Goal: Task Accomplishment & Management: Use online tool/utility

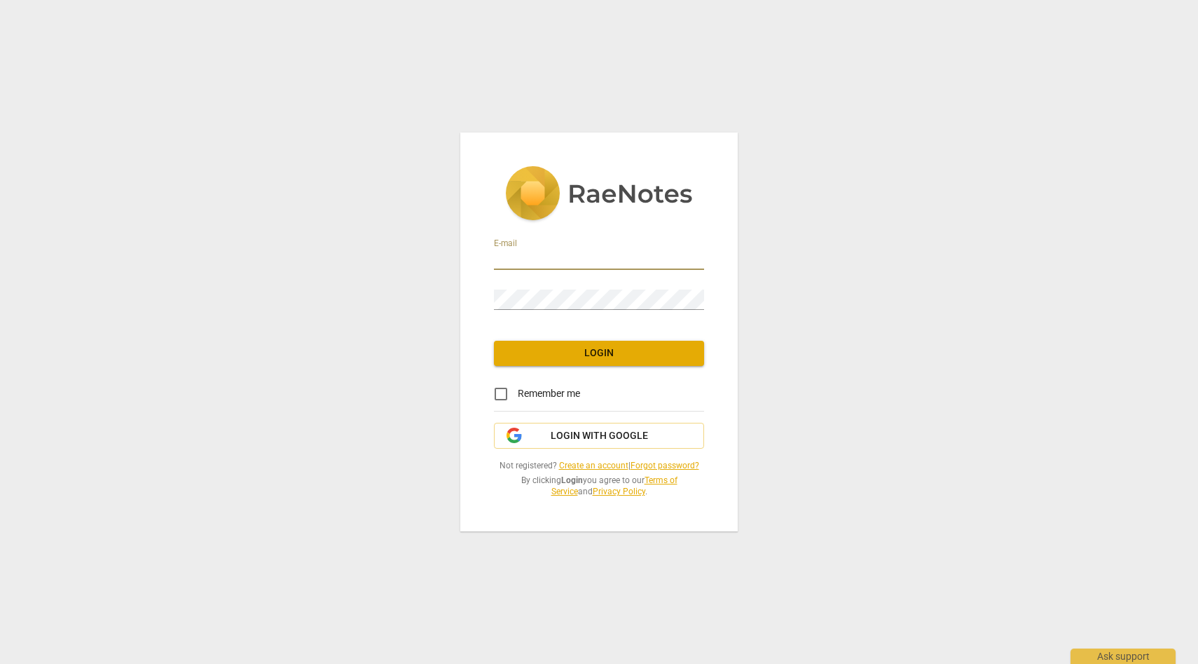
click at [608, 257] on input "email" at bounding box center [599, 259] width 210 height 20
type input "vimnag@gmail.com"
click at [732, 424] on div "E-mail vimnag@gmail.com Password Login Remember me Login with Google Not regist…" at bounding box center [599, 331] width 278 height 398
click at [648, 355] on span "Login" at bounding box center [599, 353] width 188 height 14
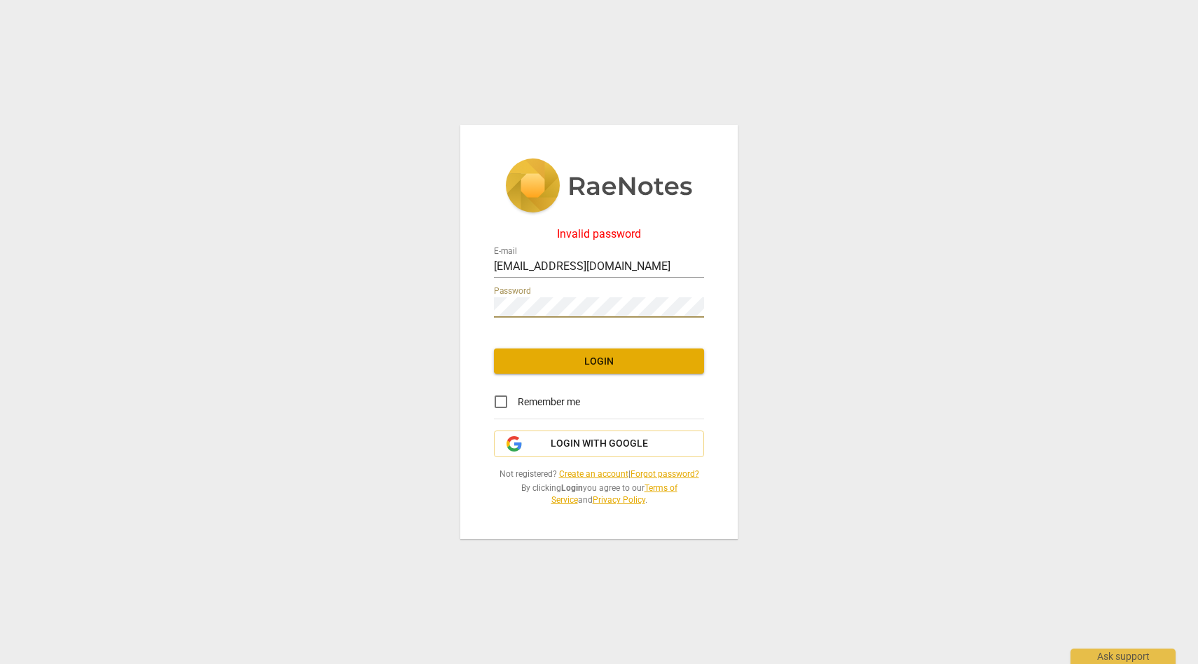
click at [377, 307] on div "Invalid password E-mail vimnag@gmail.com Password Login Remember me Login with …" at bounding box center [599, 332] width 1198 height 664
click at [523, 365] on span "Login" at bounding box center [599, 362] width 188 height 14
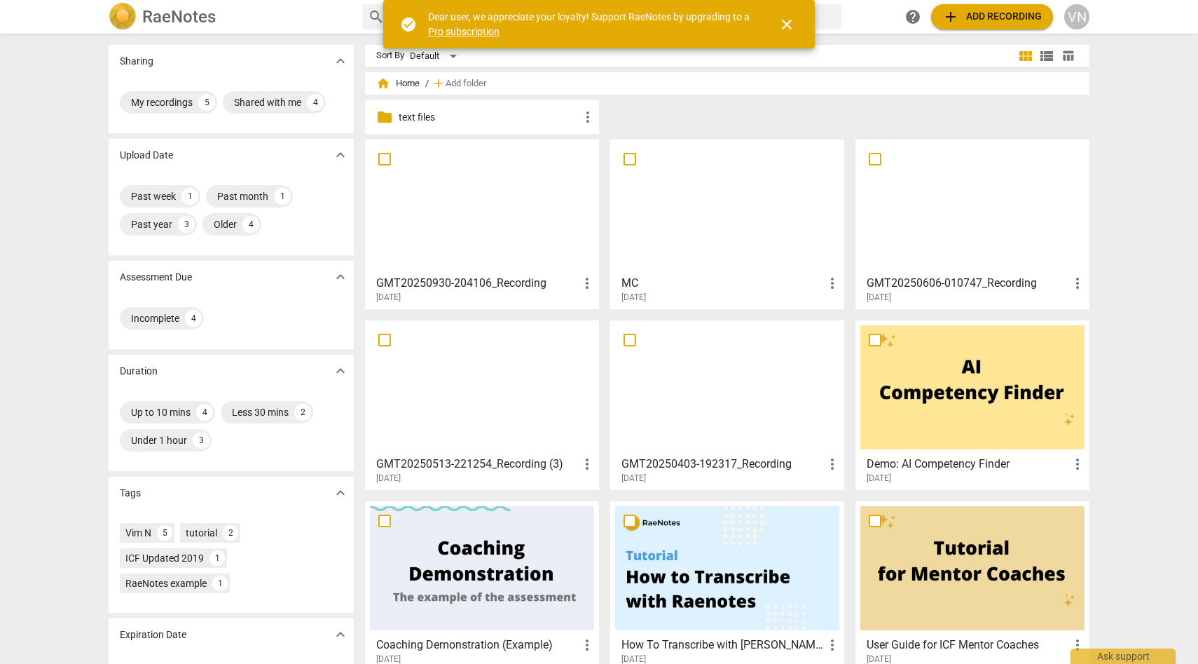
click at [1151, 171] on div "Sharing expand_more My recordings 5 Shared with me 4 Upload Date expand_more Pa…" at bounding box center [599, 349] width 1198 height 629
click at [1008, 16] on span "add Add recording" at bounding box center [993, 16] width 100 height 17
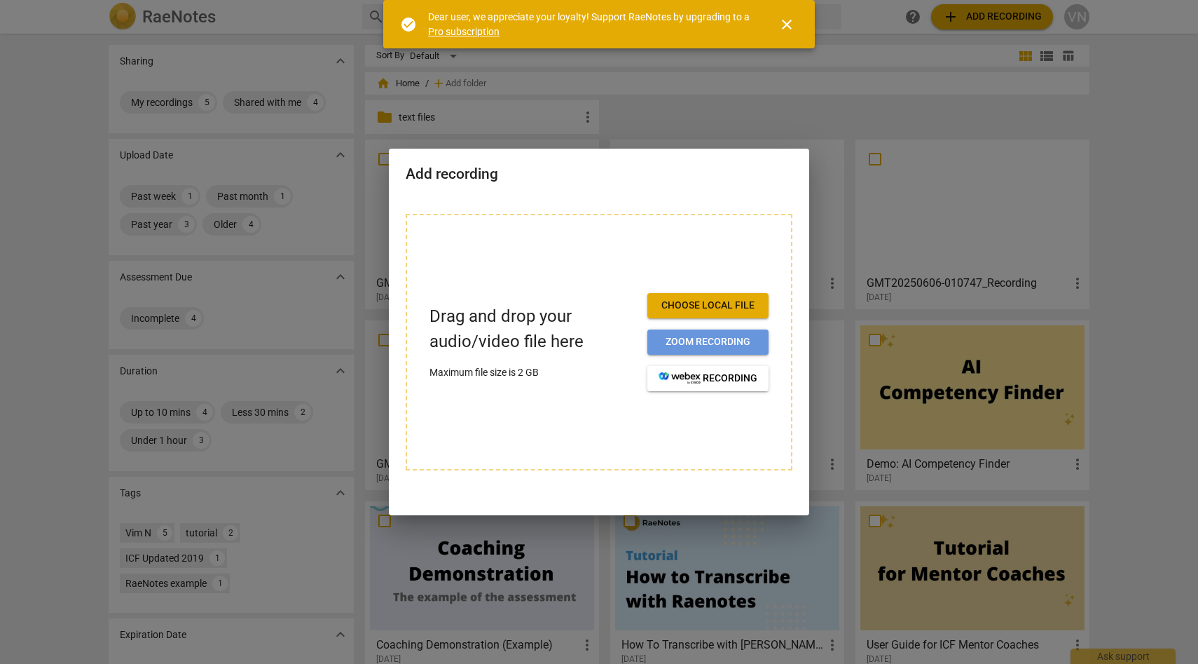
click at [732, 341] on span "Zoom recording" at bounding box center [708, 342] width 99 height 14
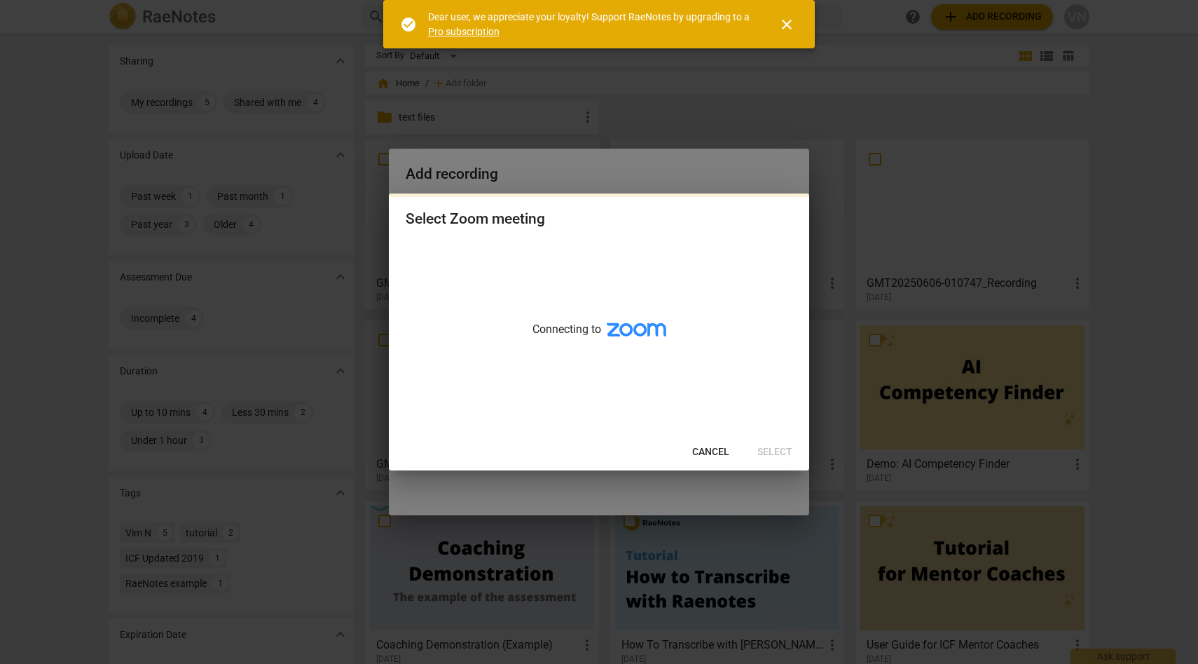
click at [700, 449] on span "Cancel" at bounding box center [710, 452] width 37 height 14
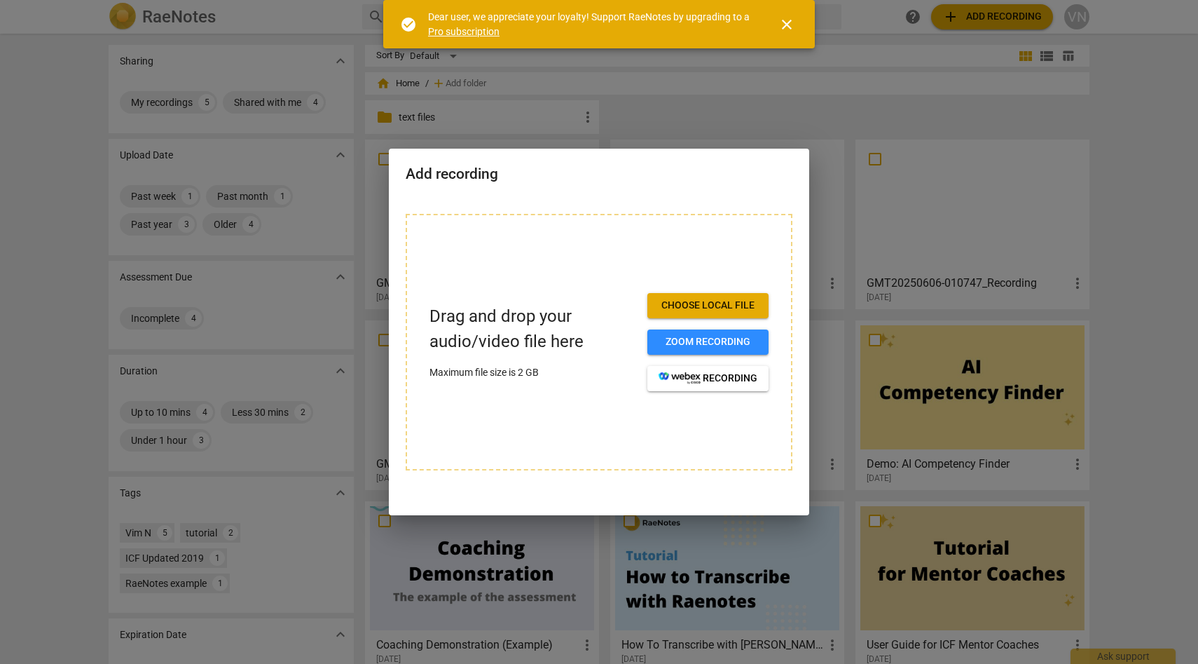
click at [695, 304] on span "Choose local file" at bounding box center [708, 306] width 99 height 14
click at [921, 329] on div at bounding box center [599, 332] width 1198 height 664
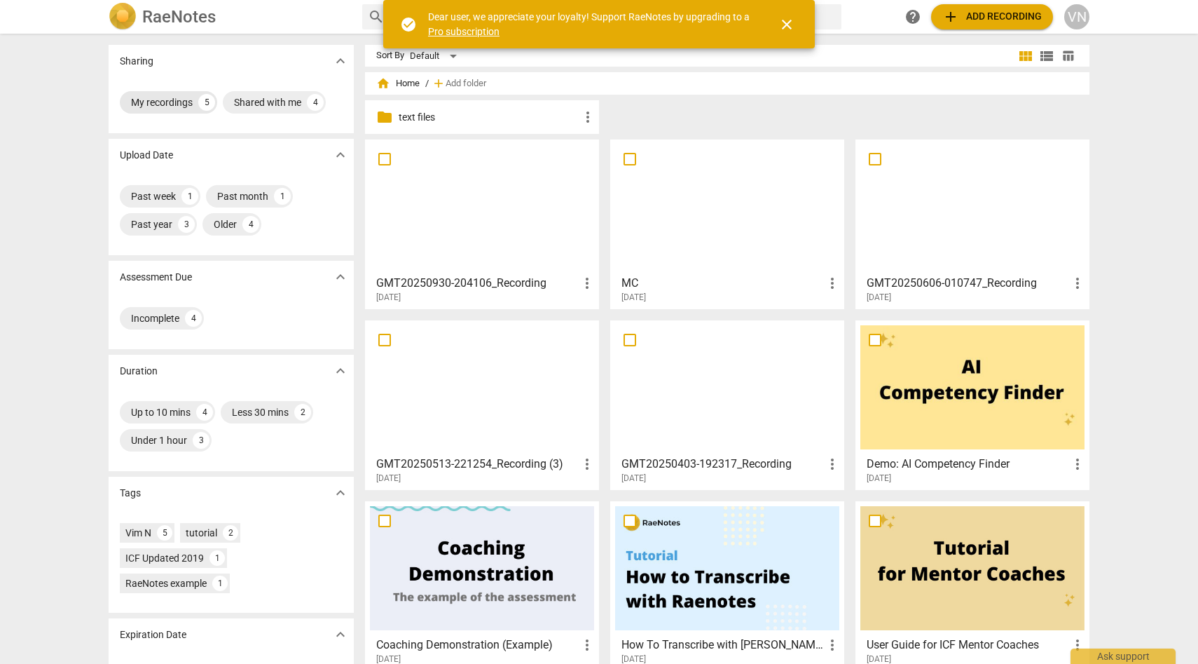
click at [175, 100] on div "My recordings" at bounding box center [162, 102] width 62 height 14
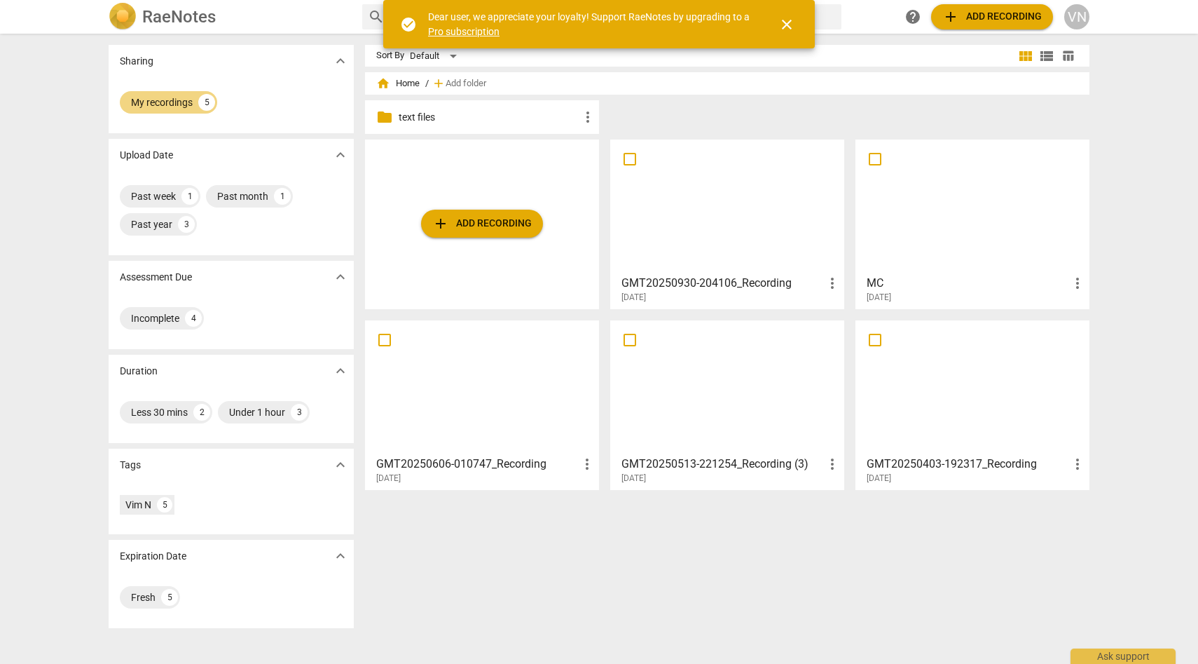
click at [796, 26] on span "close" at bounding box center [787, 24] width 34 height 17
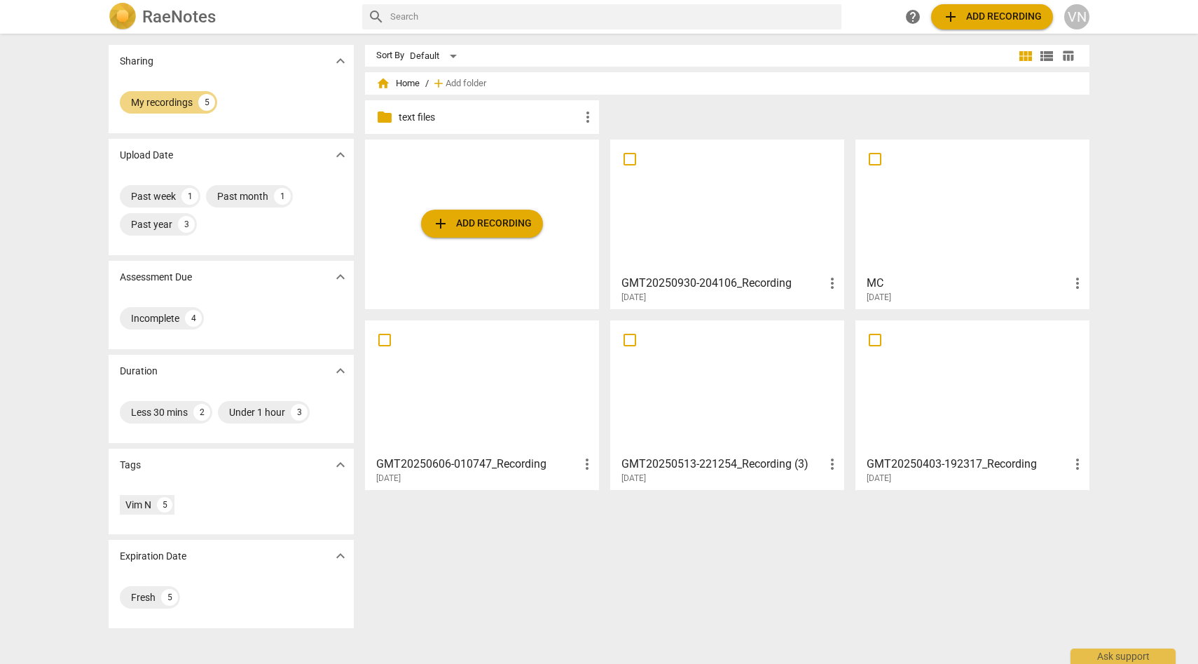
click at [964, 18] on span "add Add recording" at bounding box center [993, 16] width 100 height 17
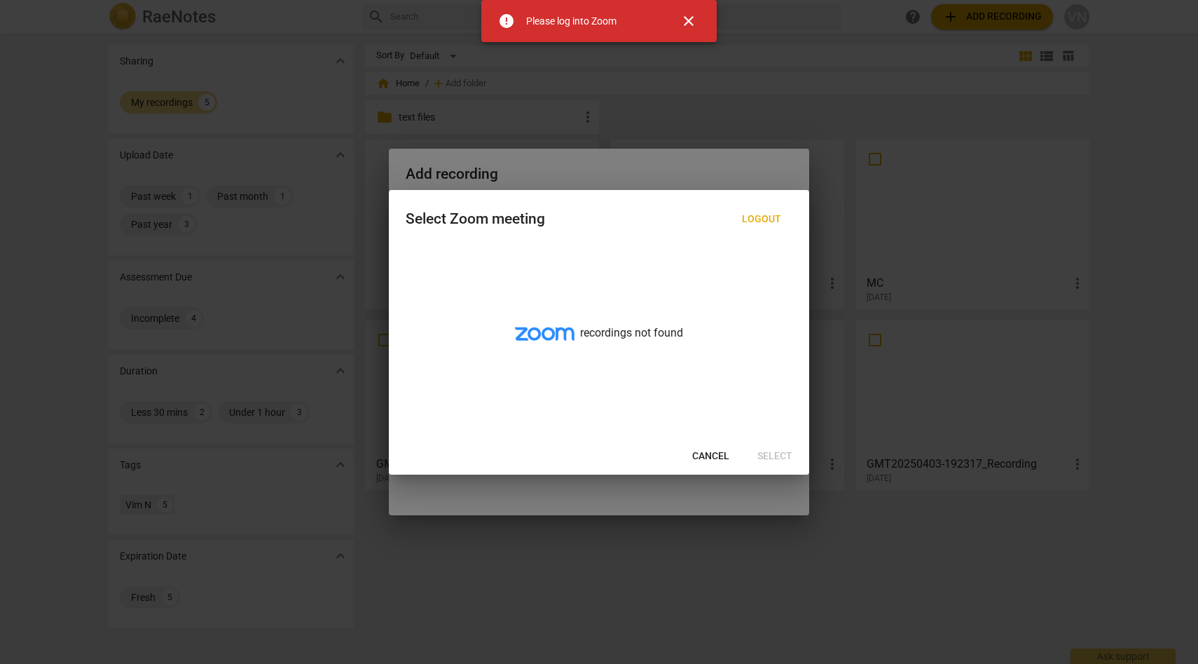
click at [696, 24] on span "close" at bounding box center [689, 21] width 17 height 17
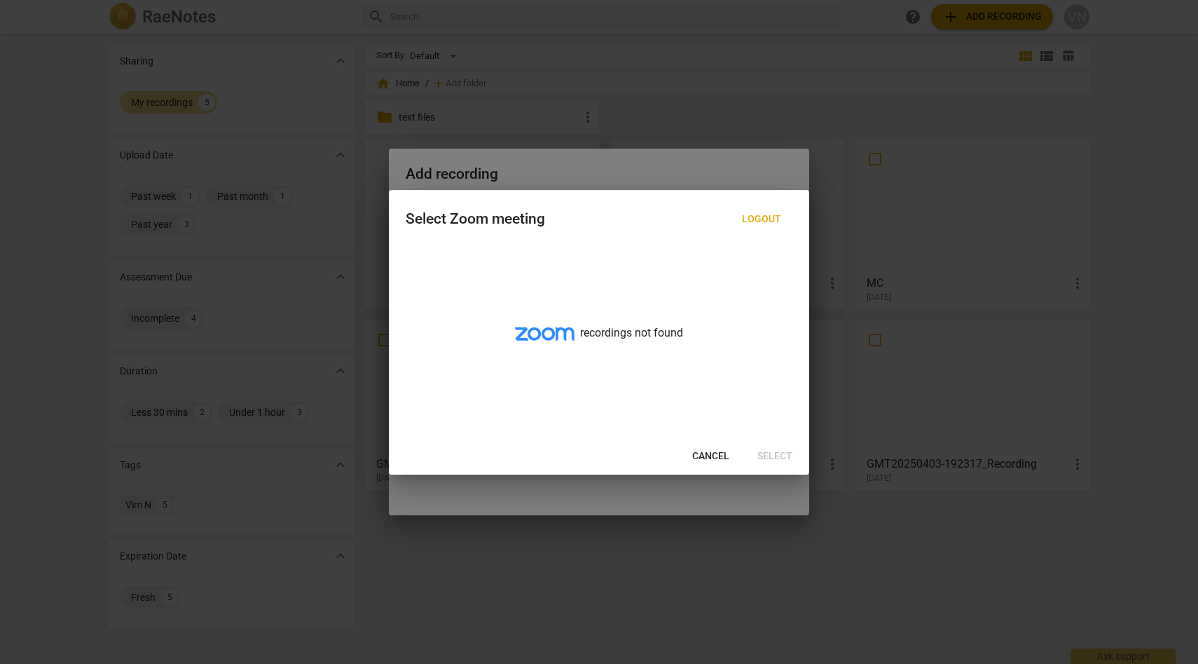
click at [713, 450] on span "Cancel" at bounding box center [710, 456] width 37 height 14
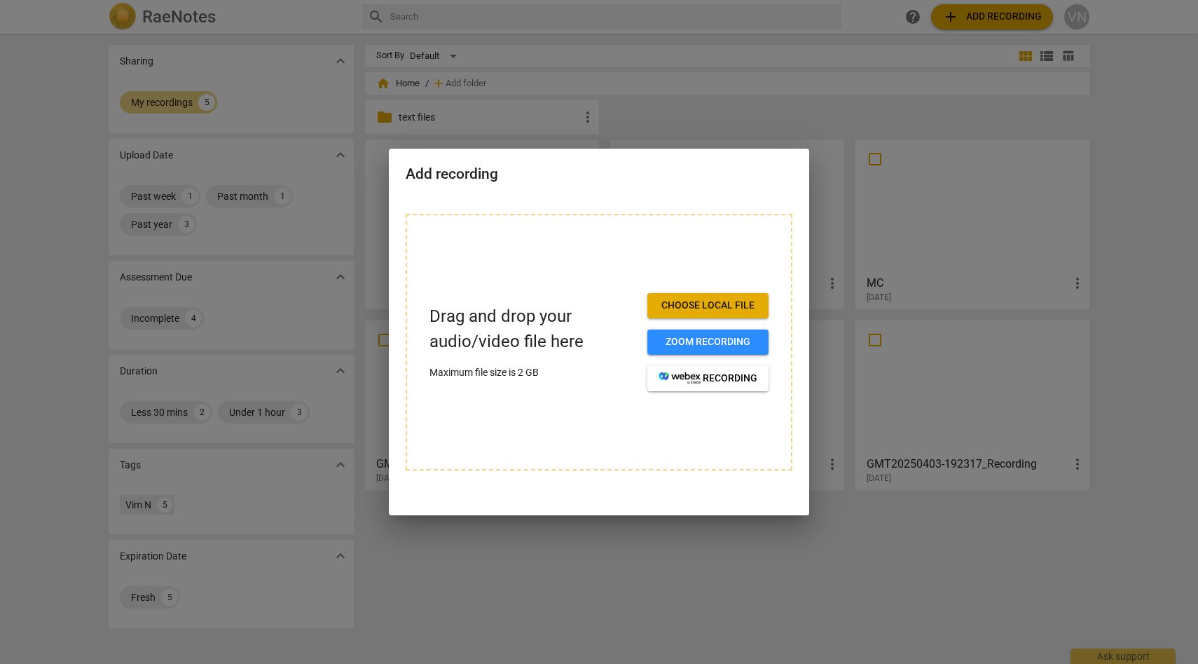
click at [677, 308] on span "Choose local file" at bounding box center [708, 306] width 99 height 14
click at [780, 114] on div at bounding box center [599, 332] width 1198 height 664
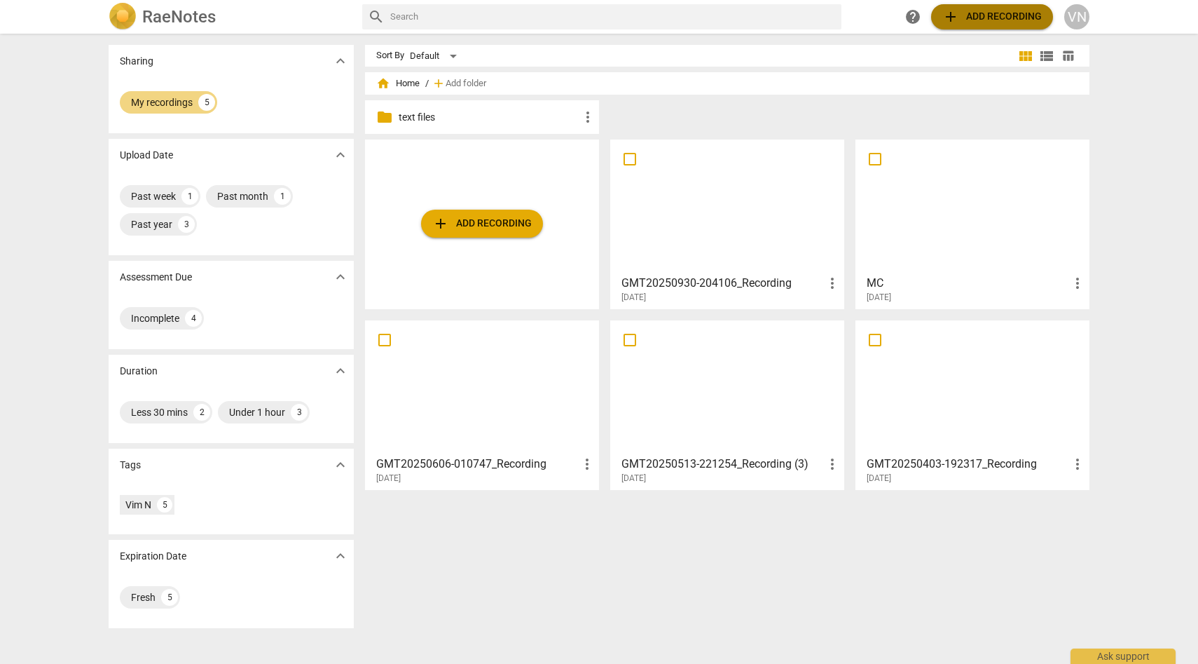
click at [1001, 6] on button "add Add recording" at bounding box center [992, 16] width 122 height 25
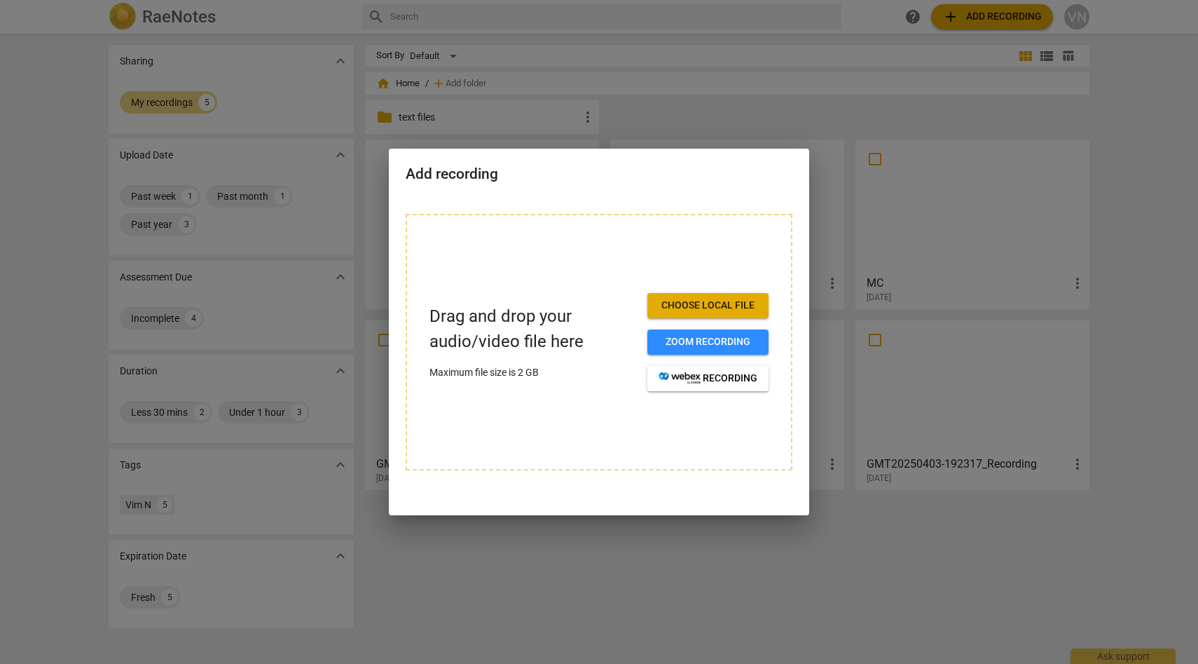
click at [732, 306] on span "Choose local file" at bounding box center [708, 306] width 99 height 14
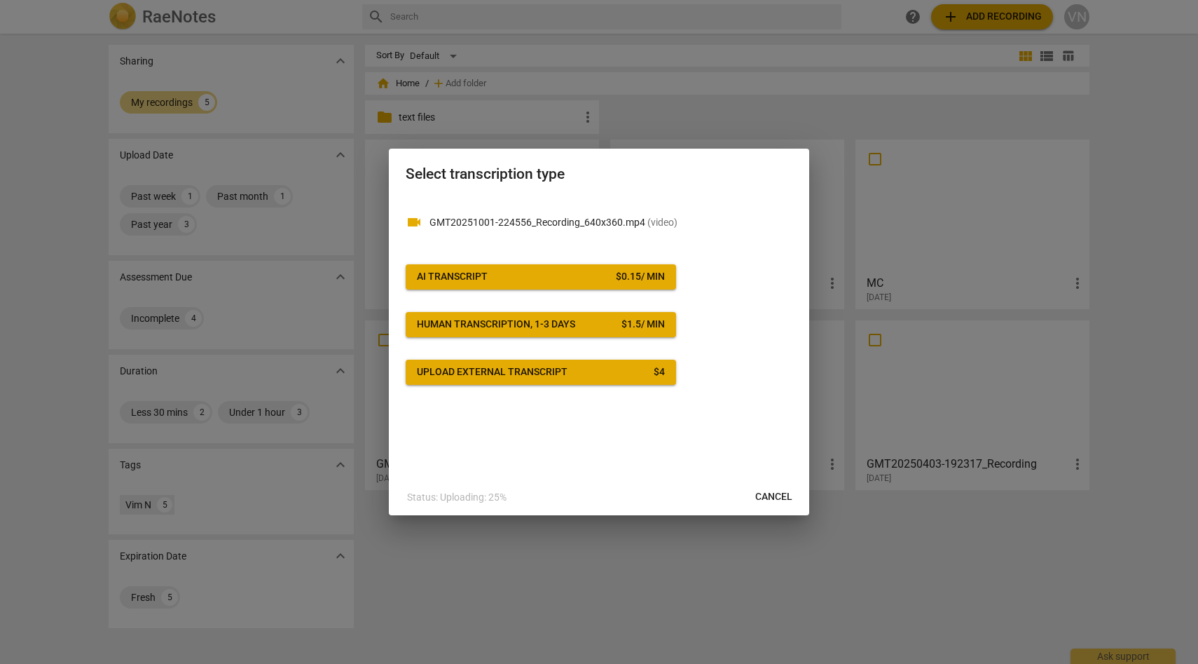
click at [771, 502] on span "Cancel" at bounding box center [773, 497] width 37 height 14
click at [779, 496] on span "Cancel" at bounding box center [773, 497] width 37 height 14
click at [772, 498] on span "Cancel" at bounding box center [773, 497] width 37 height 14
click at [781, 492] on span "Cancel" at bounding box center [773, 497] width 37 height 14
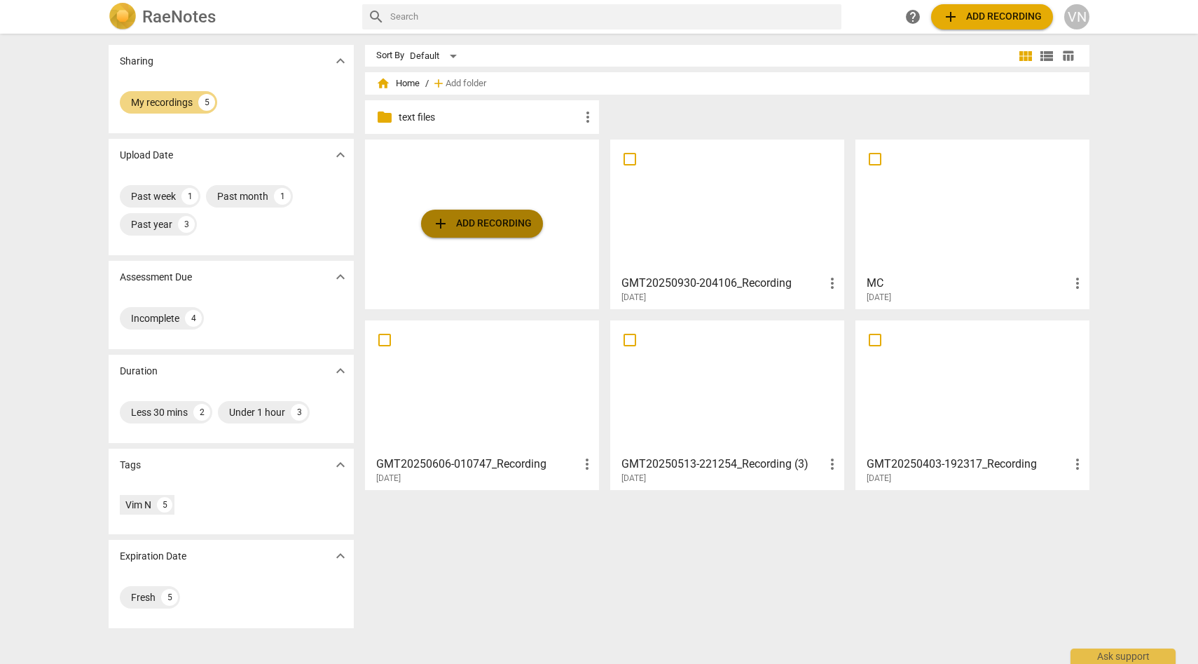
click at [516, 222] on span "add Add recording" at bounding box center [482, 223] width 100 height 17
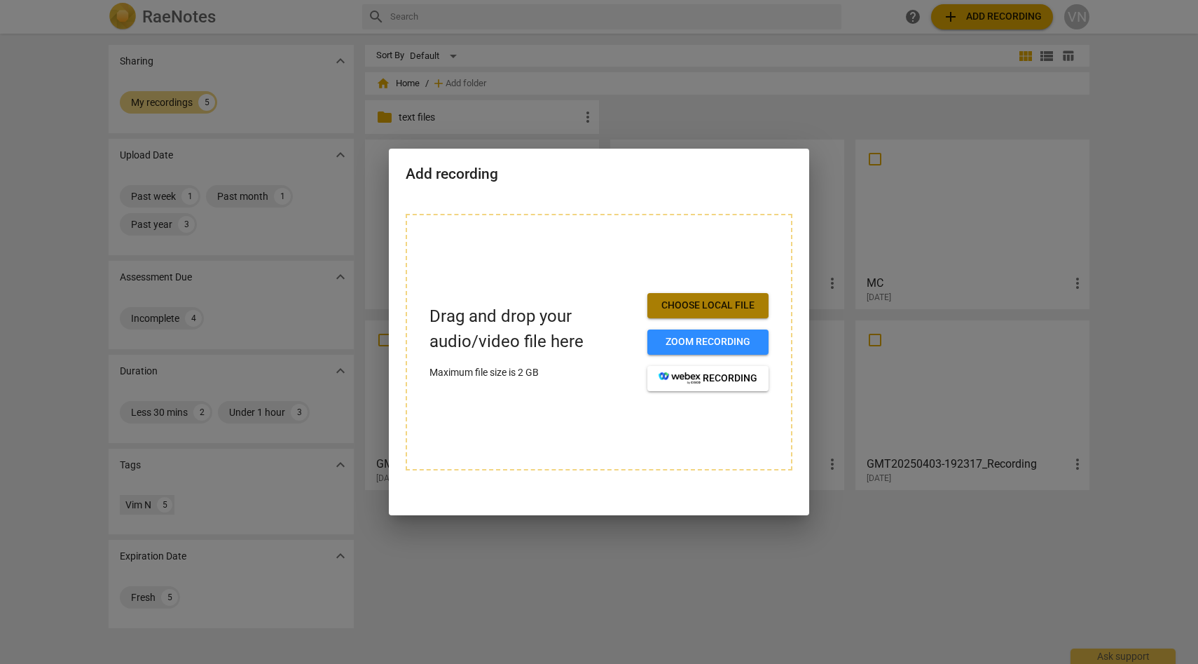
click at [708, 308] on span "Choose local file" at bounding box center [708, 306] width 99 height 14
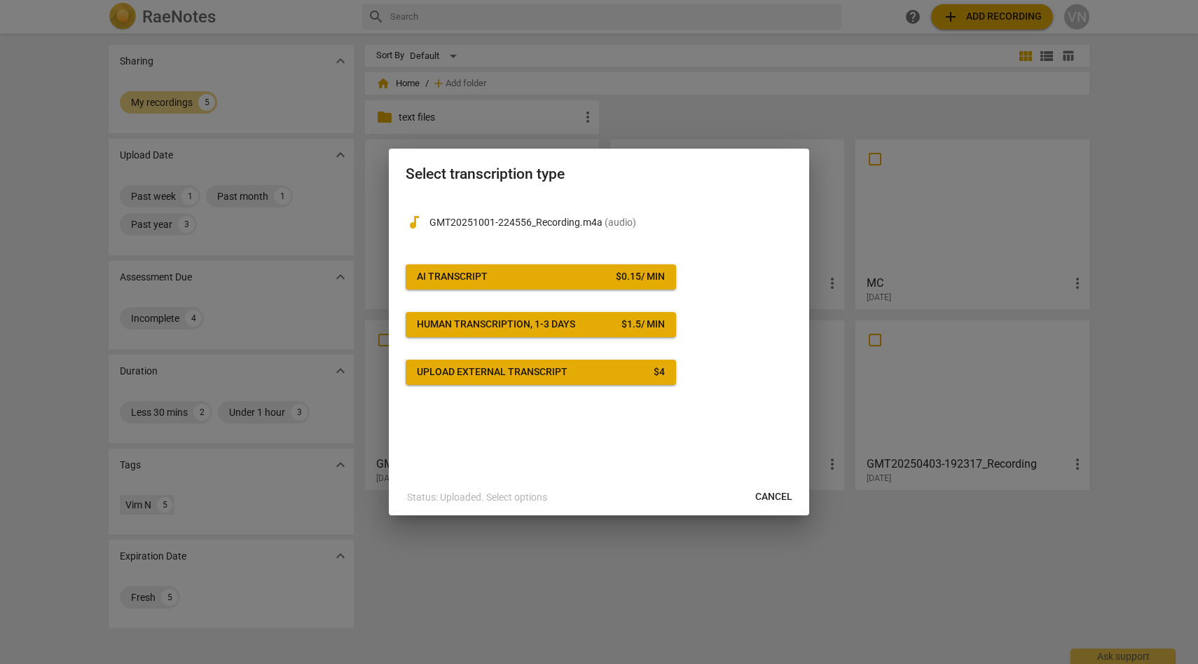
click at [540, 272] on span "AI Transcript $ 0.15 / min" at bounding box center [541, 277] width 248 height 14
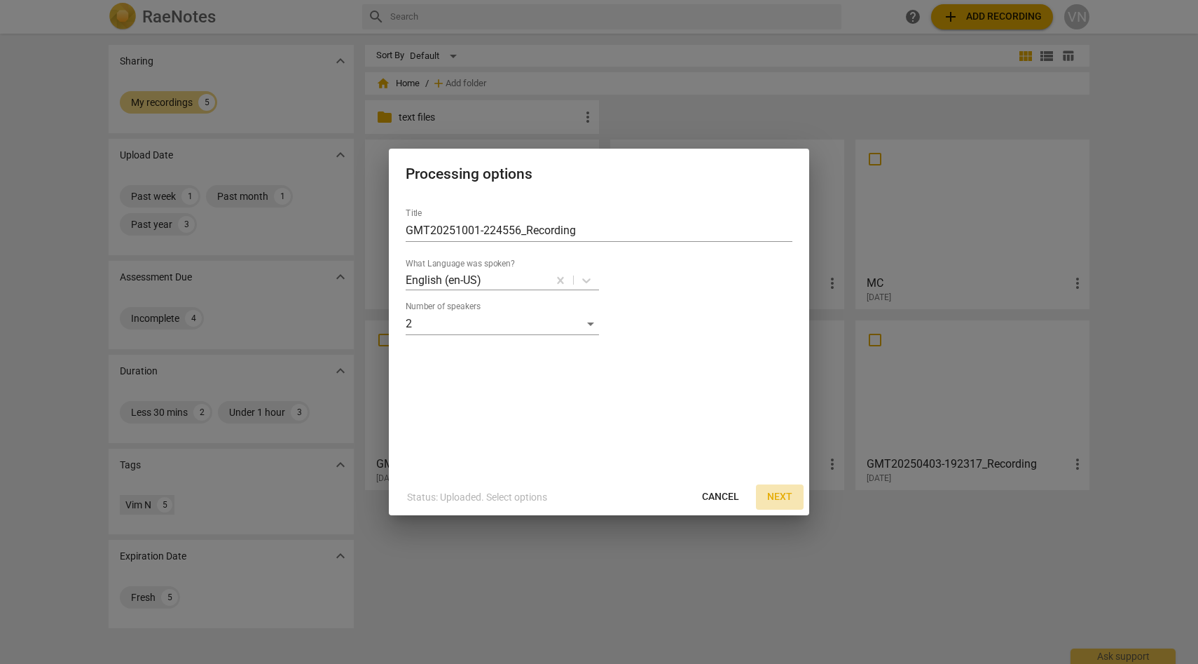
click at [780, 498] on span "Next" at bounding box center [779, 497] width 25 height 14
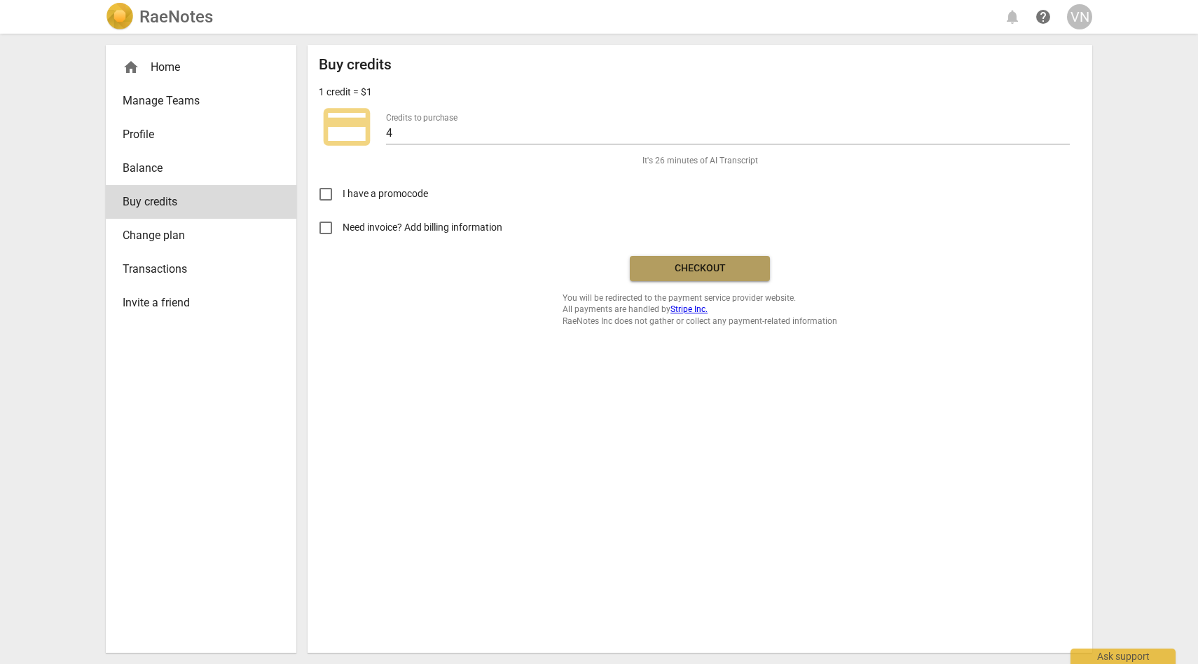
click at [685, 271] on span "Checkout" at bounding box center [700, 268] width 118 height 14
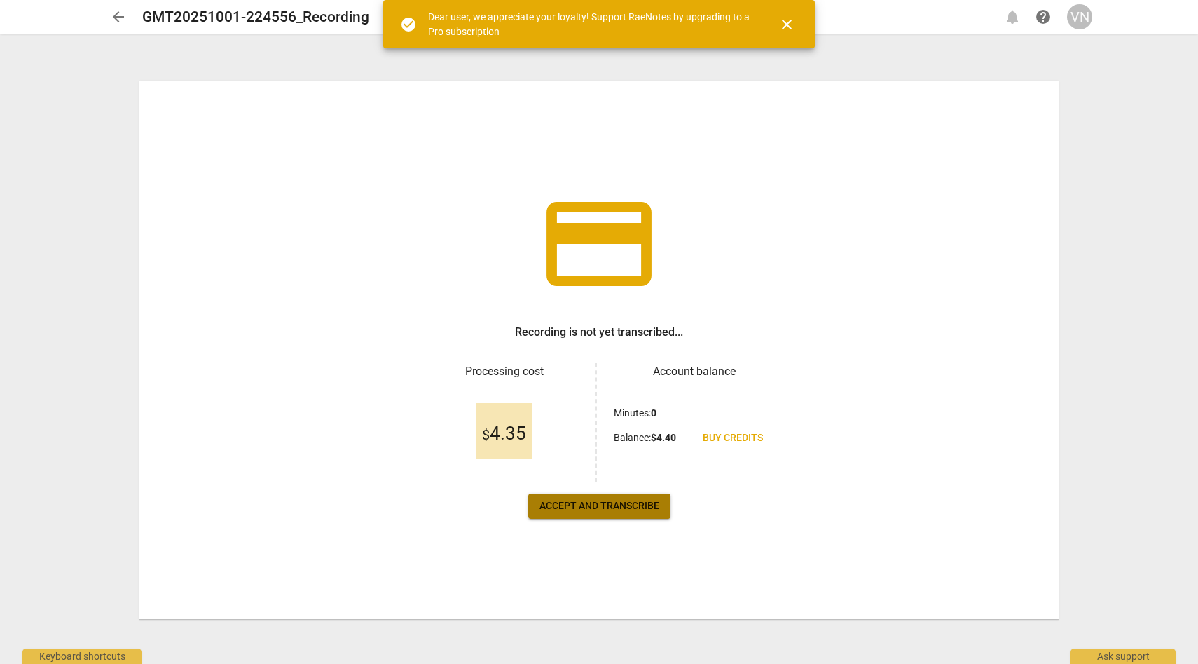
click at [570, 512] on span "Accept and transcribe" at bounding box center [600, 506] width 120 height 14
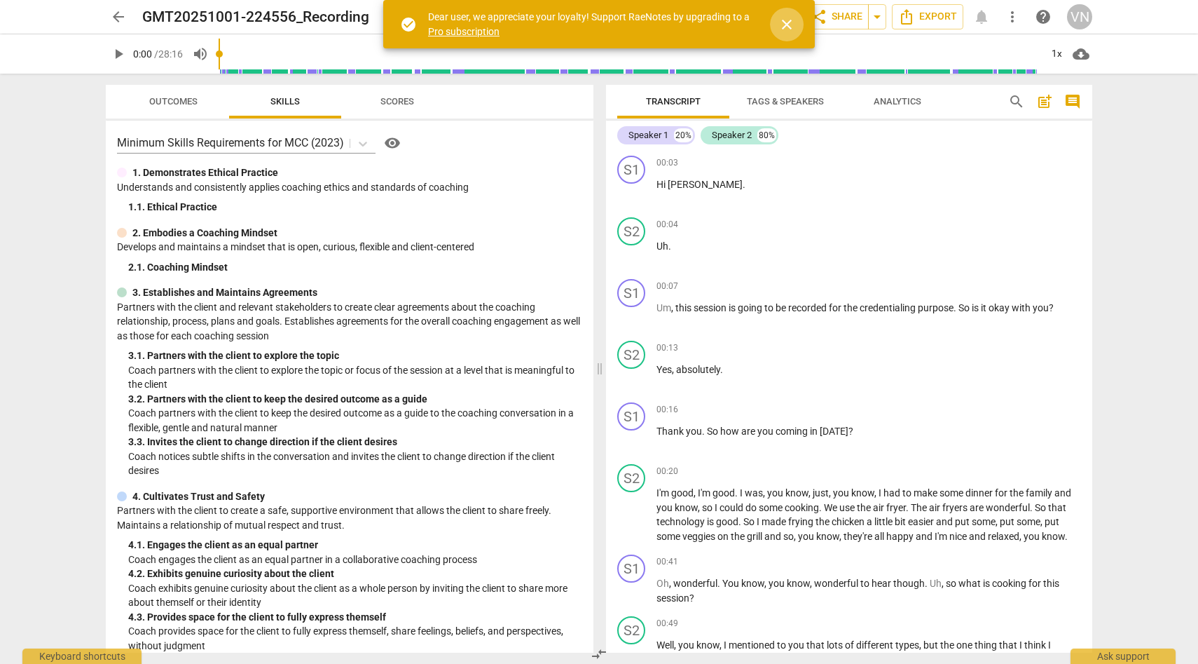
click at [786, 24] on span "close" at bounding box center [787, 24] width 17 height 17
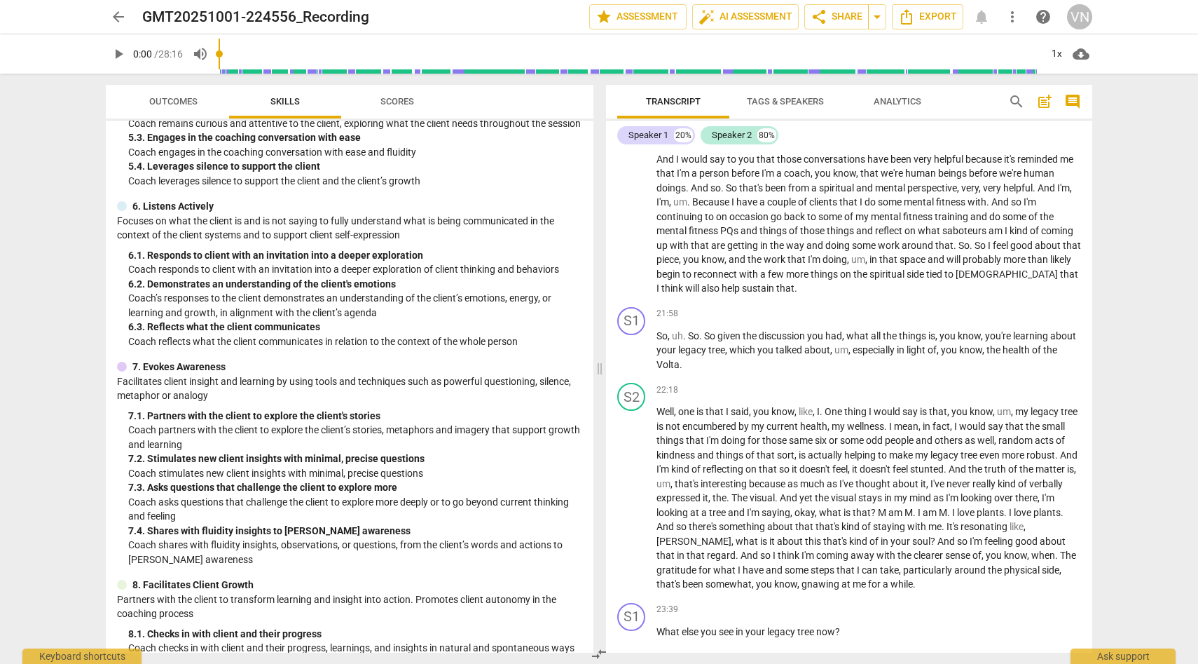
scroll to position [4700, 0]
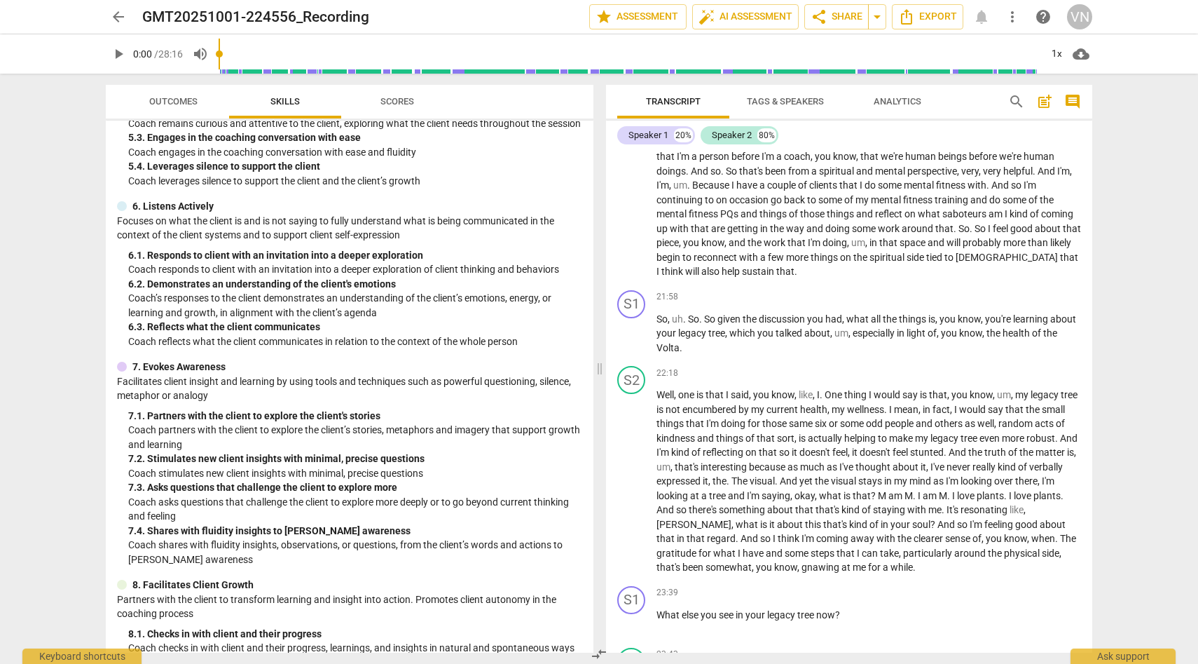
drag, startPoint x: 1095, startPoint y: 549, endPoint x: 1101, endPoint y: 596, distance: 46.7
click at [1101, 596] on div "Transcript Tags & Speakers Analytics search post_add comment Speaker 1 20% Spea…" at bounding box center [852, 369] width 503 height 590
click at [415, 105] on span "Scores" at bounding box center [397, 102] width 67 height 19
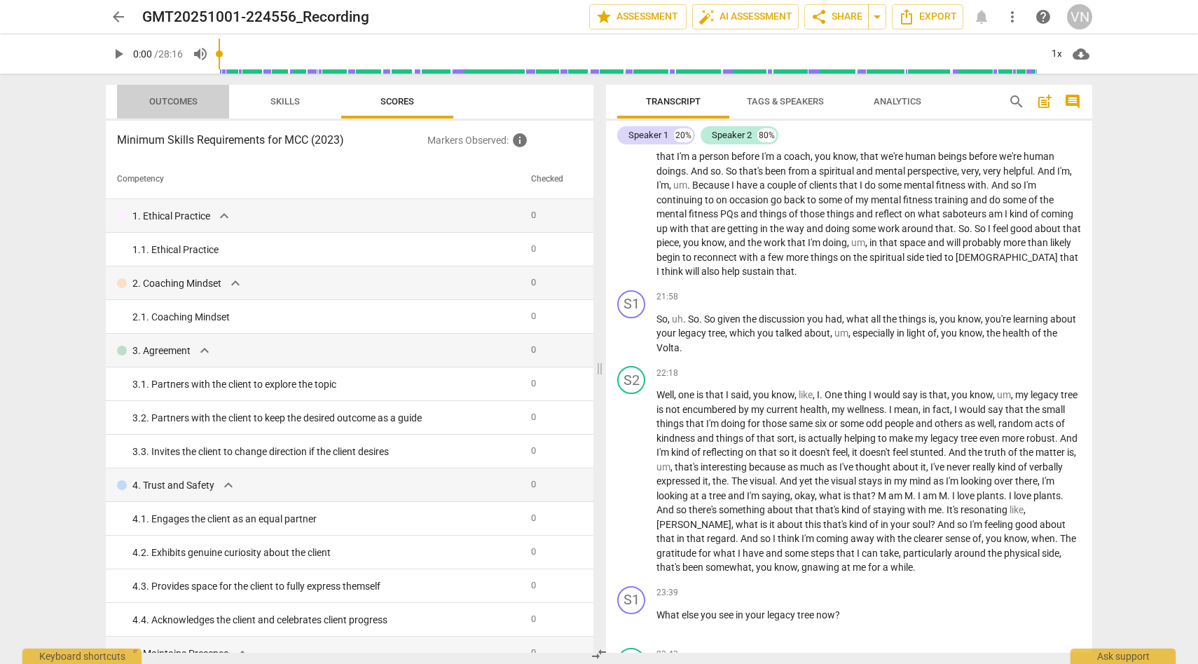
click at [194, 104] on span "Outcomes" at bounding box center [173, 101] width 48 height 11
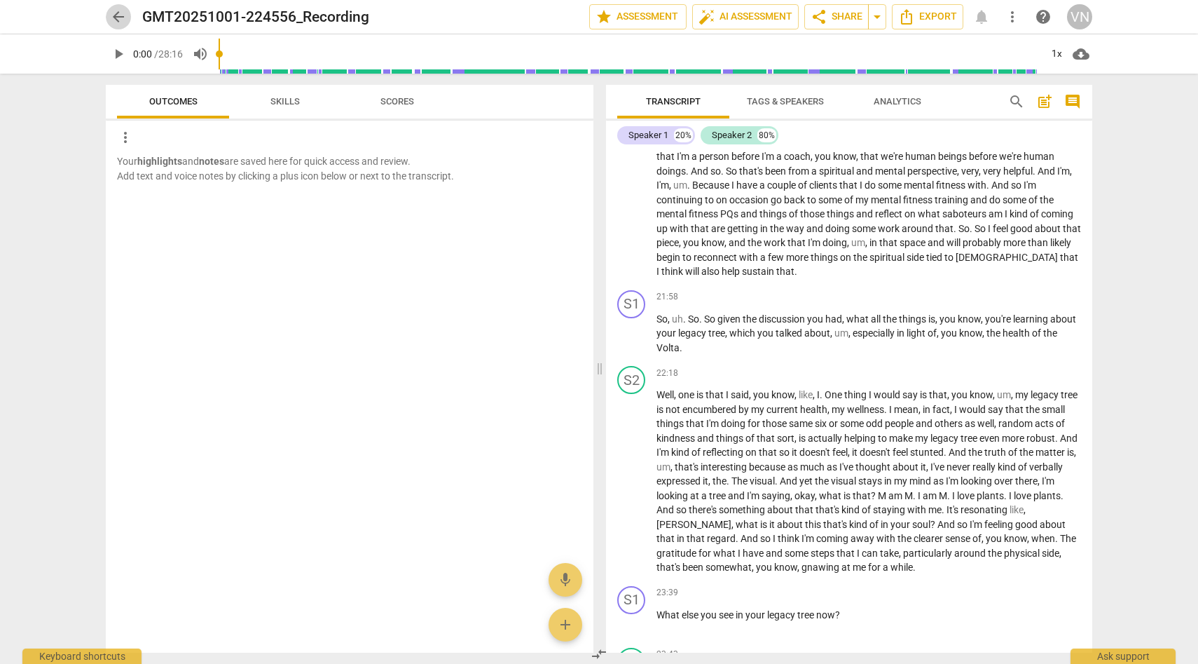
click at [121, 18] on span "arrow_back" at bounding box center [118, 16] width 17 height 17
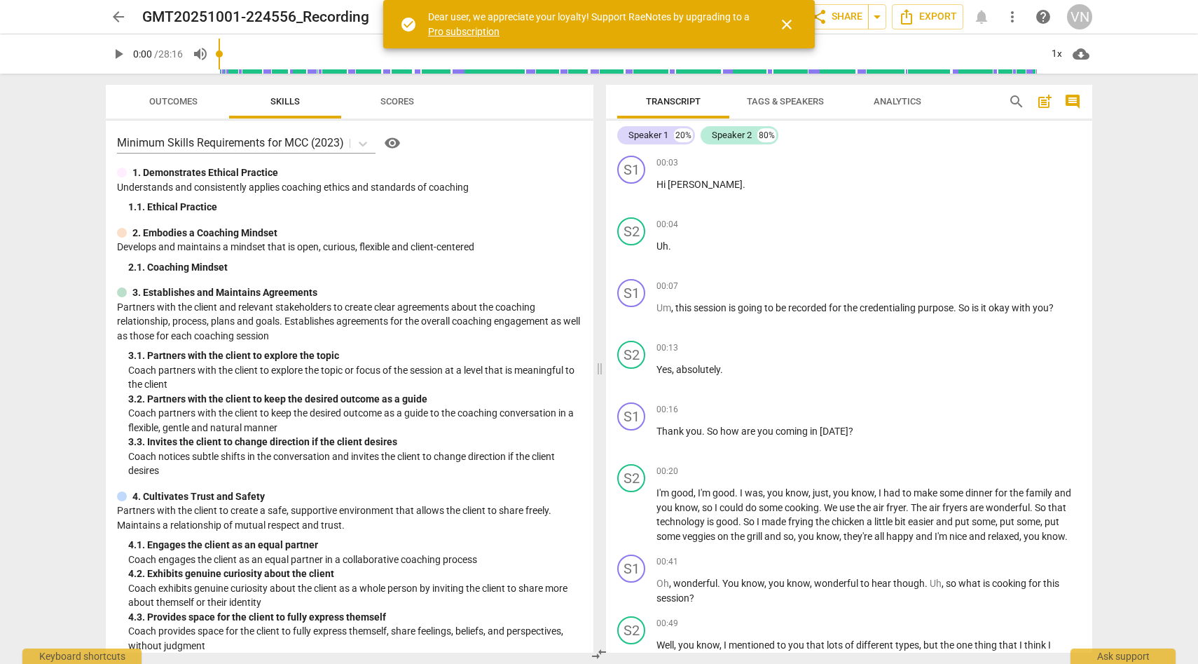
click at [792, 29] on span "close" at bounding box center [787, 24] width 17 height 17
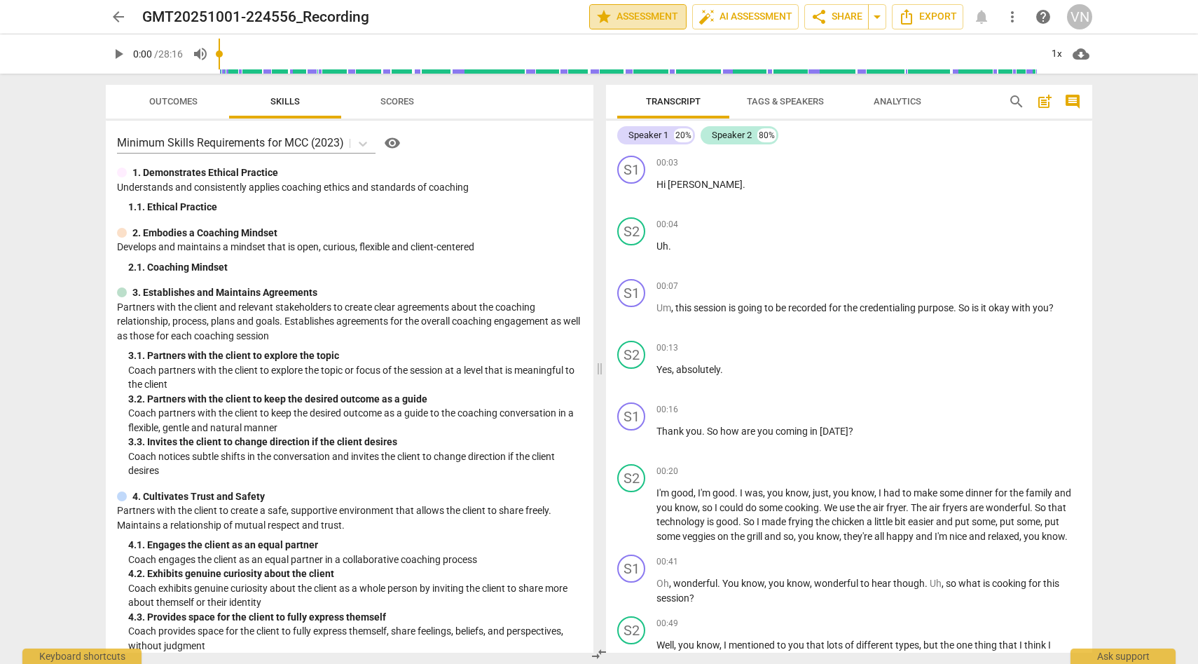
click at [666, 19] on span "star Assessment" at bounding box center [638, 16] width 85 height 17
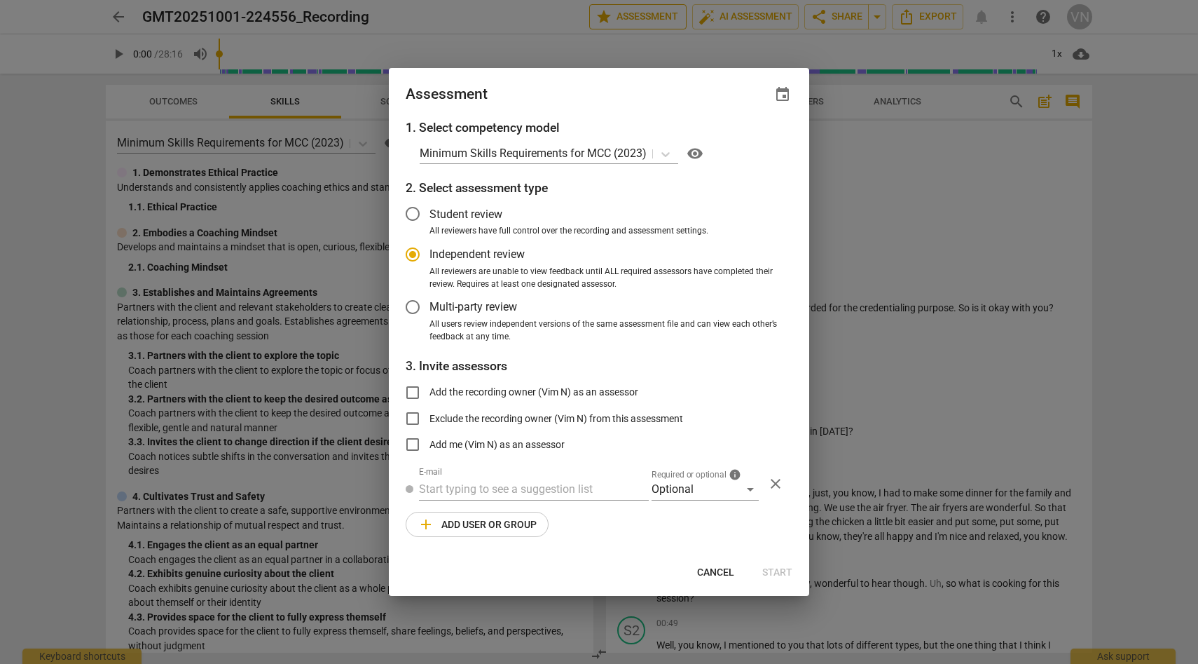
radio input "false"
click at [474, 204] on label "Student review" at bounding box center [588, 214] width 385 height 34
click at [430, 204] on input "Student review" at bounding box center [413, 214] width 34 height 34
radio input "false"
click at [497, 308] on span "Multi-party review" at bounding box center [474, 307] width 88 height 16
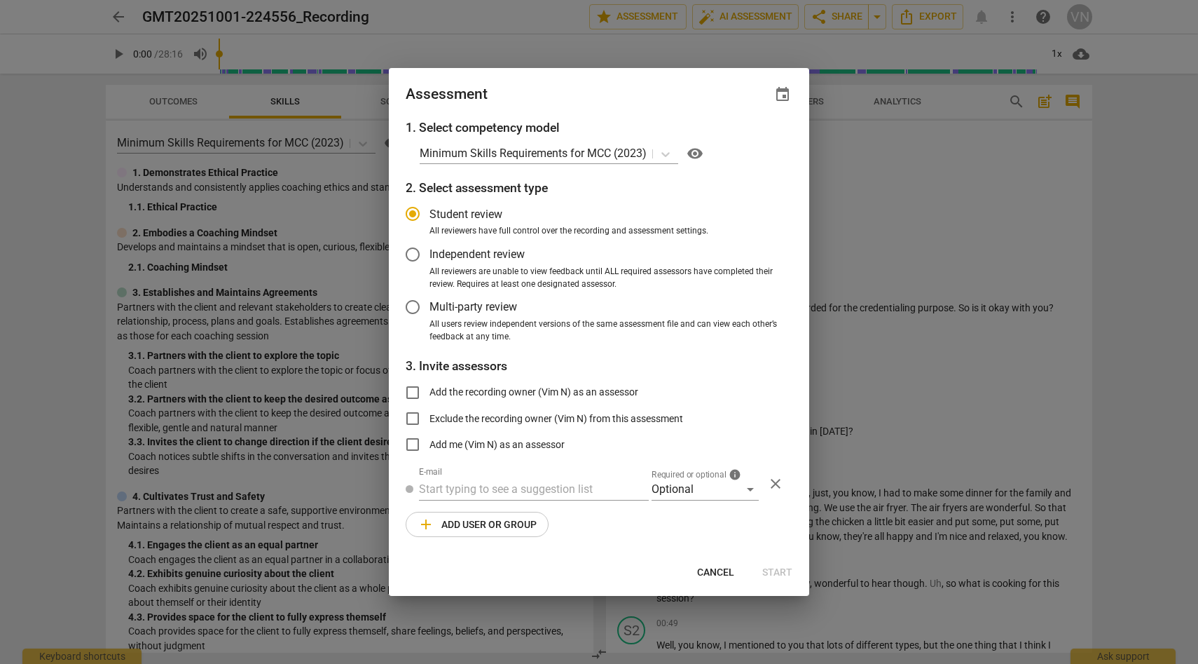
click at [430, 308] on input "Multi-party review" at bounding box center [413, 307] width 34 height 34
radio input "false"
click at [434, 263] on label "Independent review" at bounding box center [588, 255] width 385 height 34
click at [430, 263] on input "Independent review" at bounding box center [413, 255] width 34 height 34
radio input "false"
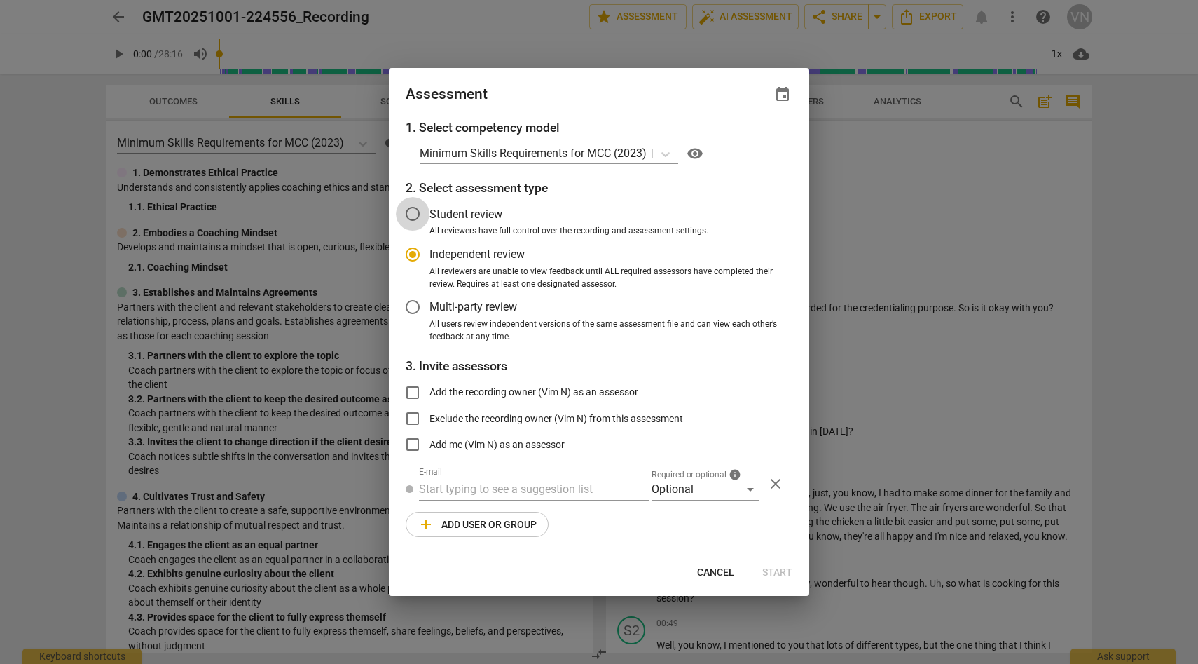
click at [418, 214] on input "Student review" at bounding box center [413, 214] width 34 height 34
radio input "false"
click at [420, 308] on input "Multi-party review" at bounding box center [413, 307] width 34 height 34
radio input "false"
click at [718, 500] on div "Optional" at bounding box center [705, 489] width 107 height 22
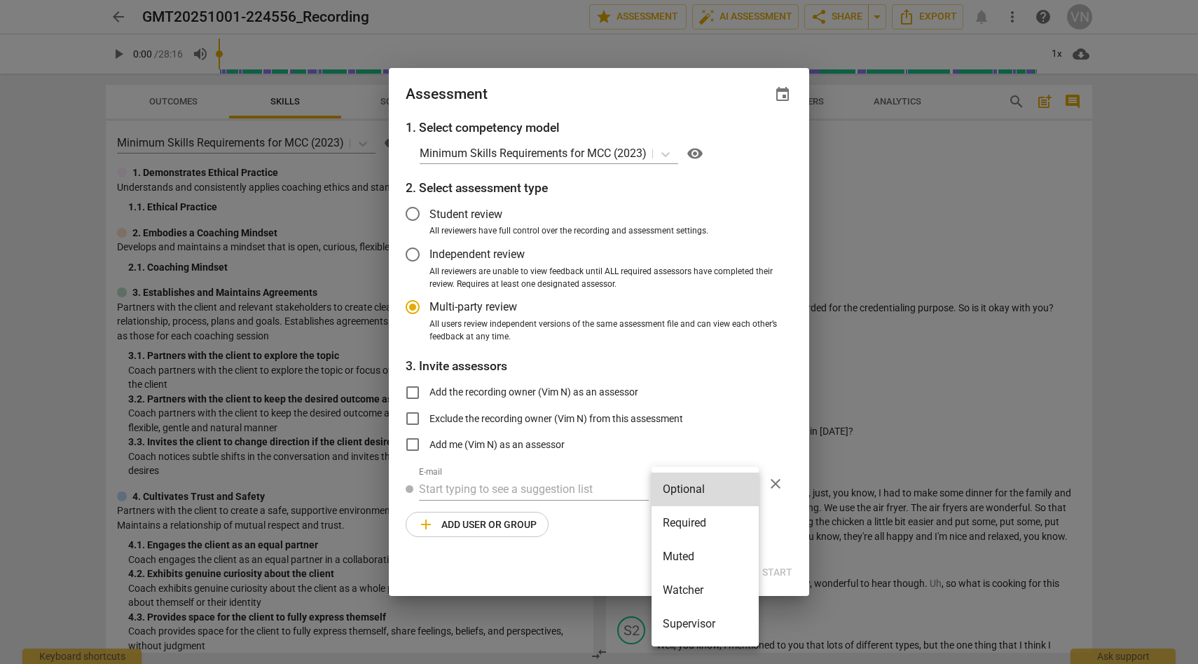
click at [664, 353] on div at bounding box center [599, 332] width 1198 height 664
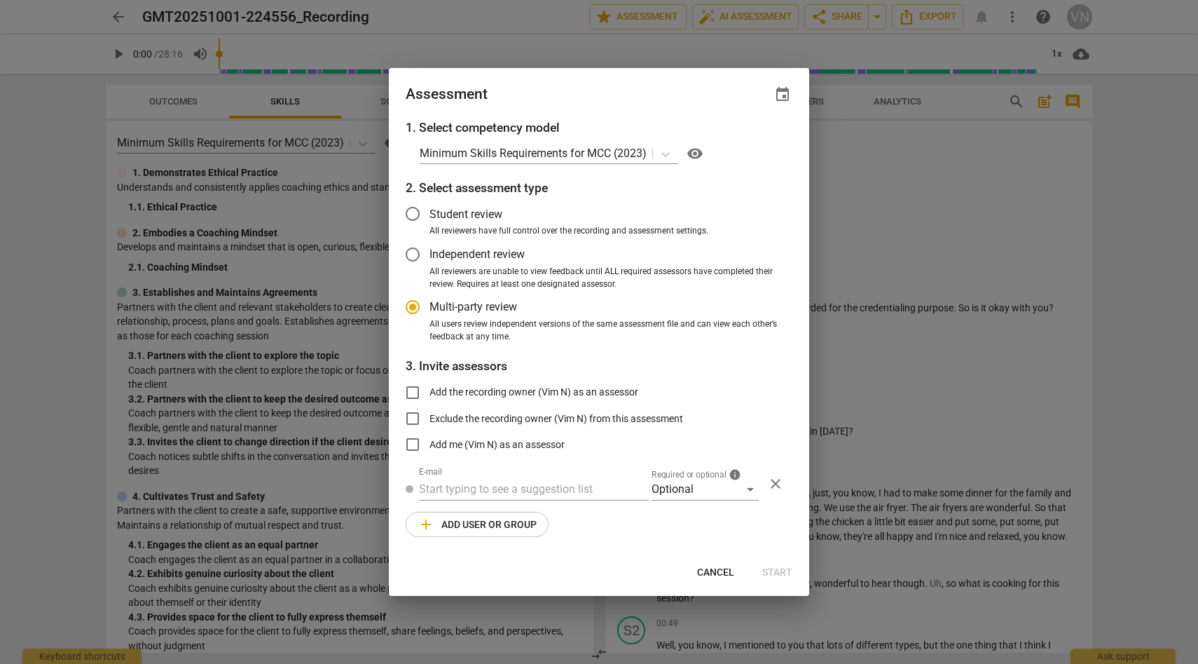
click at [615, 389] on span "Add the recording owner (Vim N) as an assessor" at bounding box center [534, 392] width 209 height 15
click at [430, 389] on input "Add the recording owner (Vim N) as an assessor" at bounding box center [413, 393] width 34 height 34
checkbox input "true"
radio input "false"
click at [413, 396] on input "Add the recording owner (Vim N) as an assessor" at bounding box center [413, 393] width 34 height 34
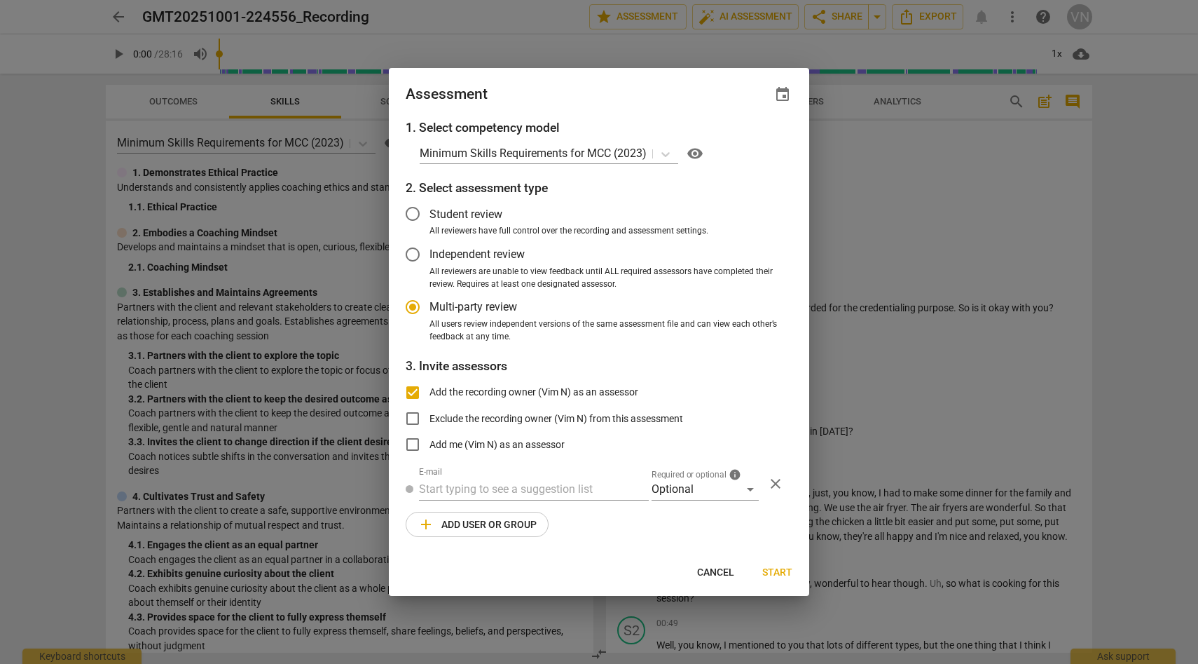
checkbox input "false"
radio input "false"
click at [411, 425] on input "Exclude the recording owner (Vim N) from this assessment" at bounding box center [413, 419] width 34 height 34
checkbox input "true"
radio input "false"
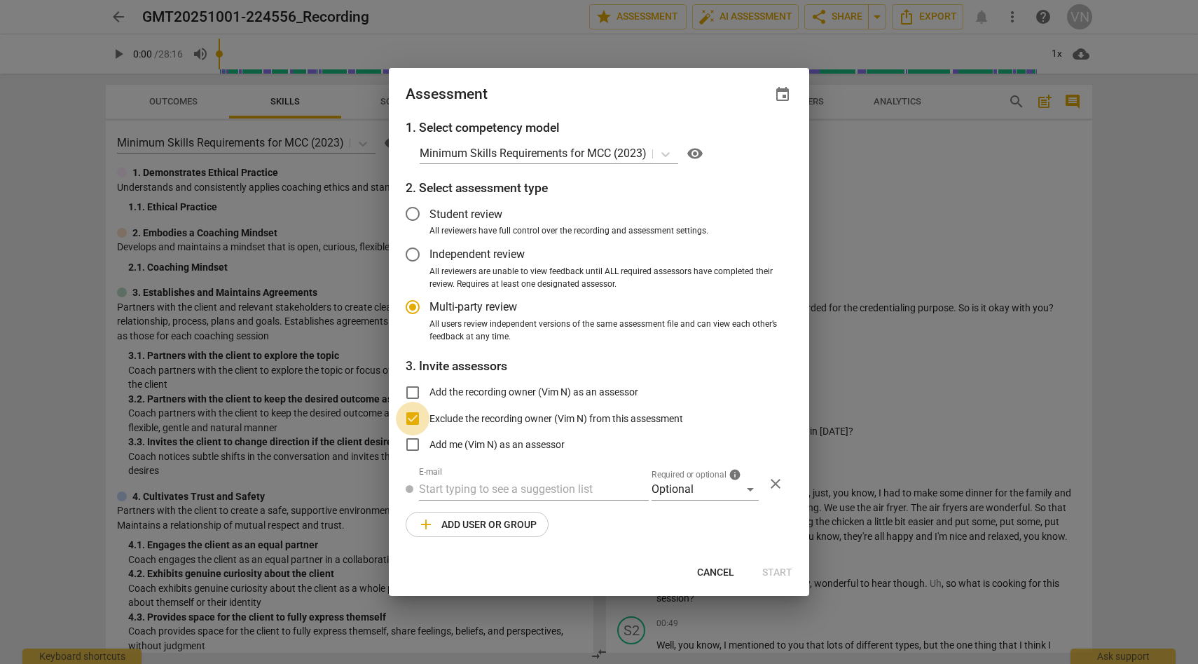
click at [411, 424] on input "Exclude the recording owner (Vim N) from this assessment" at bounding box center [413, 419] width 34 height 34
checkbox input "false"
radio input "false"
click at [411, 424] on input "Exclude the recording owner (Vim N) from this assessment" at bounding box center [413, 419] width 34 height 34
checkbox input "true"
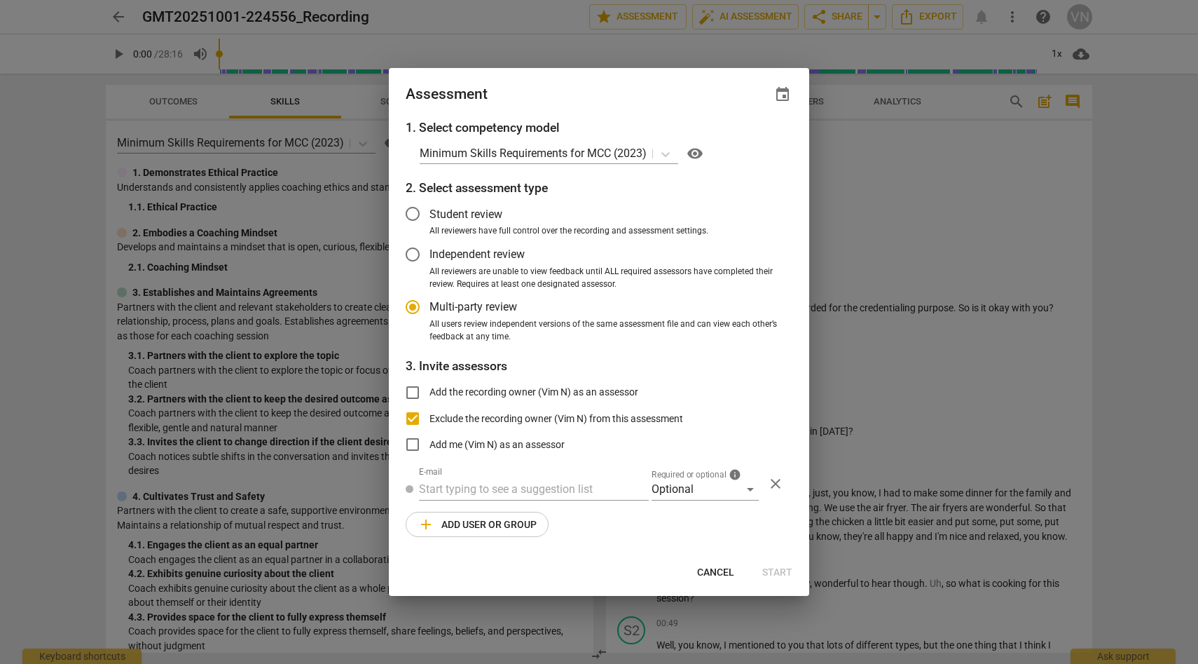
radio input "false"
click at [445, 221] on span "Student review" at bounding box center [466, 214] width 73 height 16
click at [430, 221] on input "Student review" at bounding box center [413, 214] width 34 height 34
radio input "false"
click at [416, 420] on input "Exclude the recording owner (Vim N) from this assessment" at bounding box center [413, 419] width 34 height 34
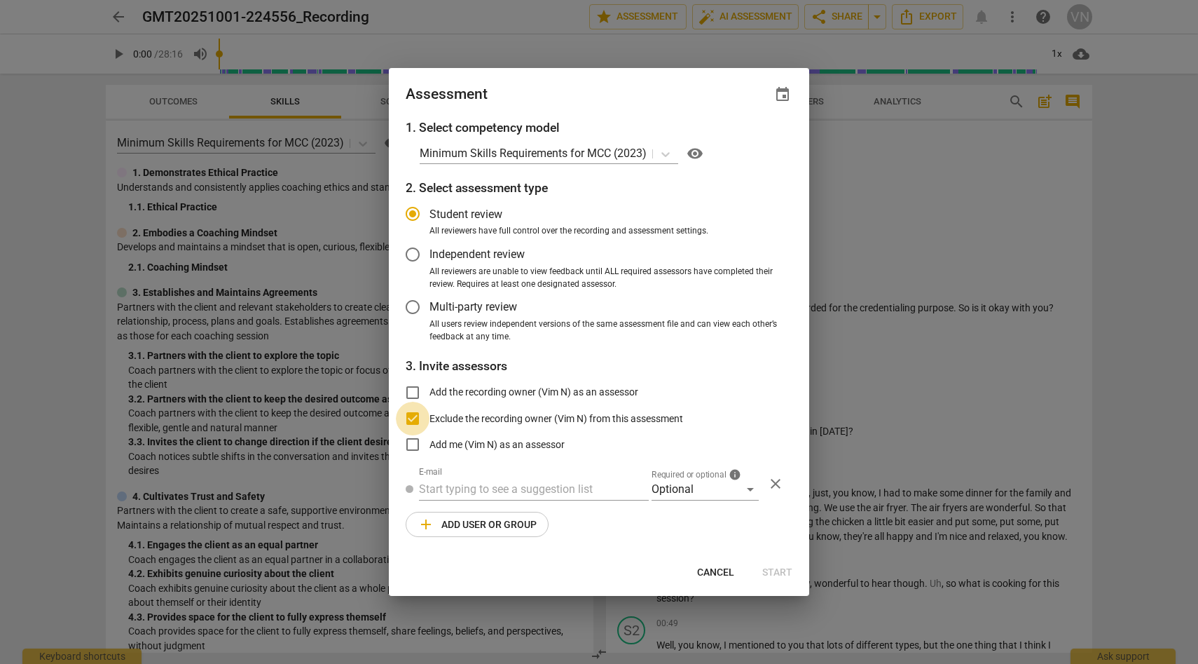
checkbox input "false"
radio input "false"
click at [419, 392] on input "Add the recording owner (Vim N) as an assessor" at bounding box center [413, 393] width 34 height 34
checkbox input "true"
click at [777, 566] on span "Start" at bounding box center [778, 573] width 30 height 14
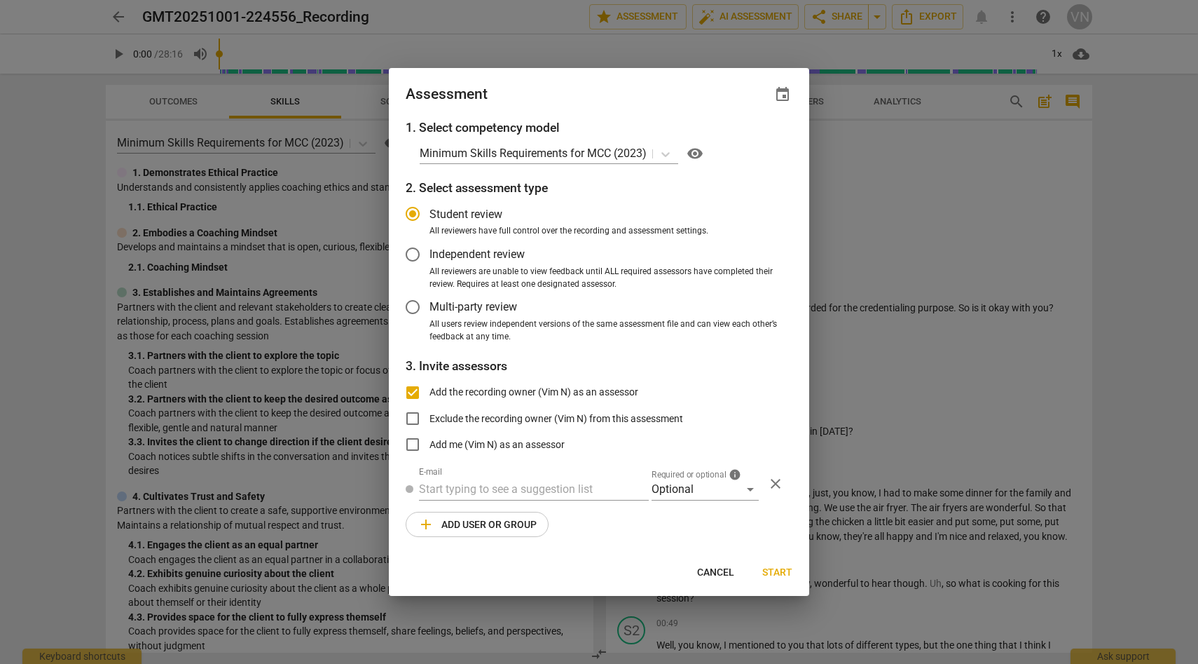
radio input "false"
type input "Vim N <[EMAIL_ADDRESS][DOMAIN_NAME]>"
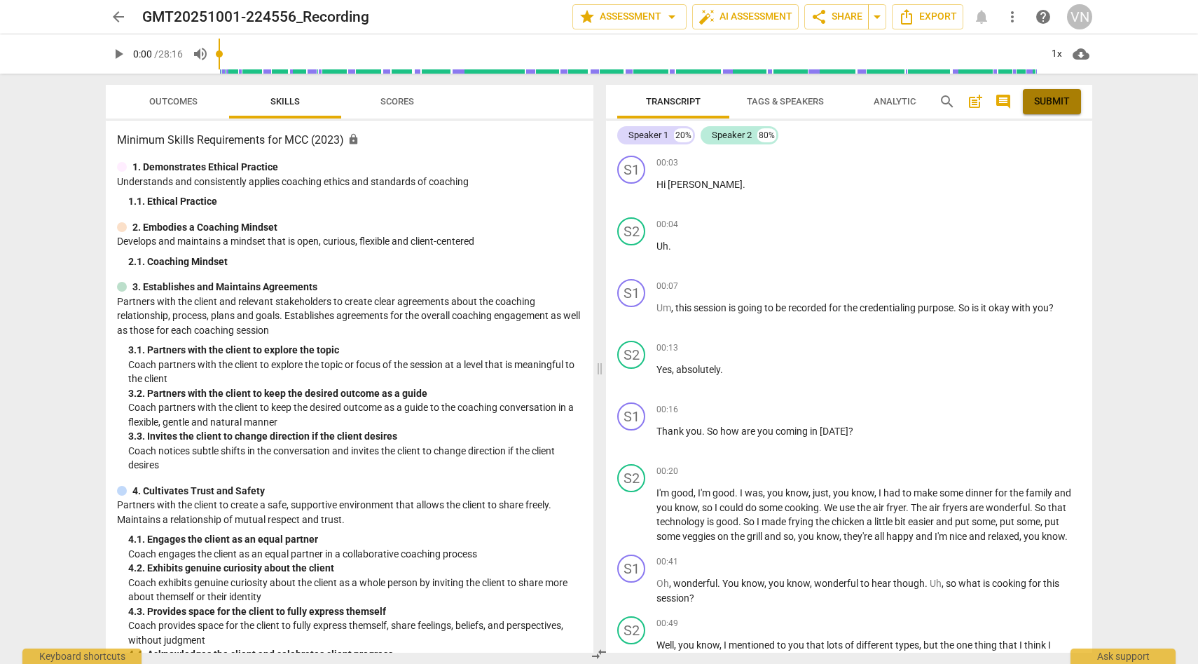
click at [1041, 105] on span "Submit" at bounding box center [1052, 102] width 36 height 14
click at [937, 20] on span "Export" at bounding box center [927, 16] width 59 height 17
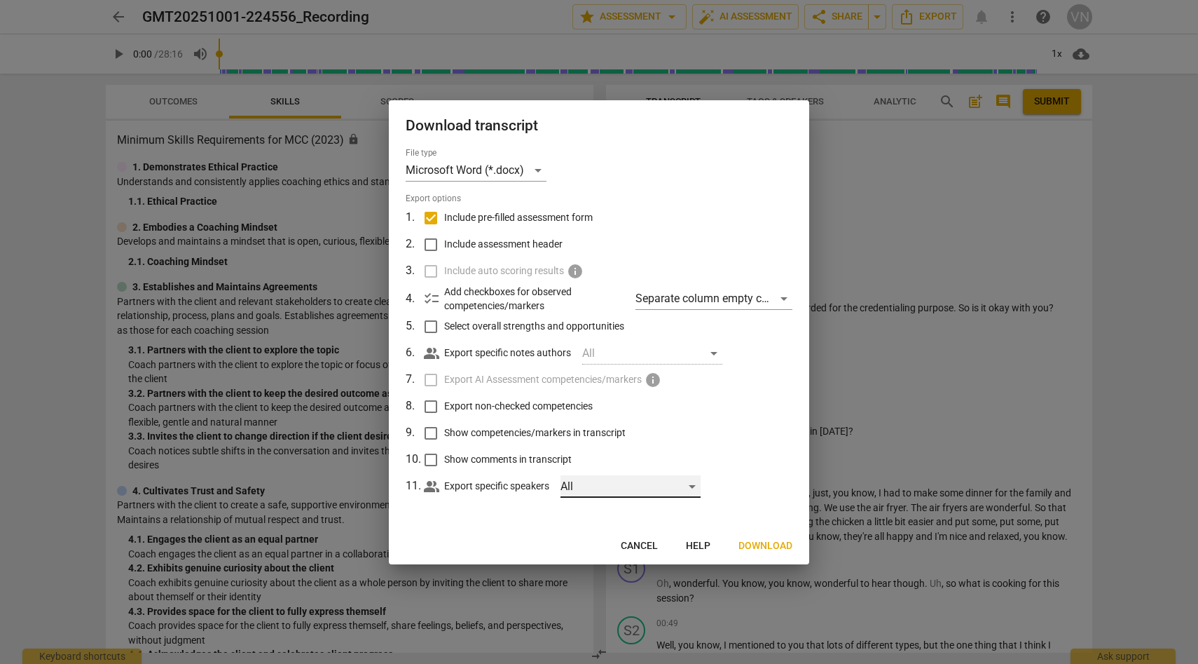
click at [701, 488] on div "All" at bounding box center [631, 486] width 140 height 22
click at [607, 493] on span "Speaker 1" at bounding box center [640, 486] width 78 height 17
checkbox input "true"
click at [594, 519] on input "checkbox" at bounding box center [585, 520] width 34 height 34
checkbox input "true"
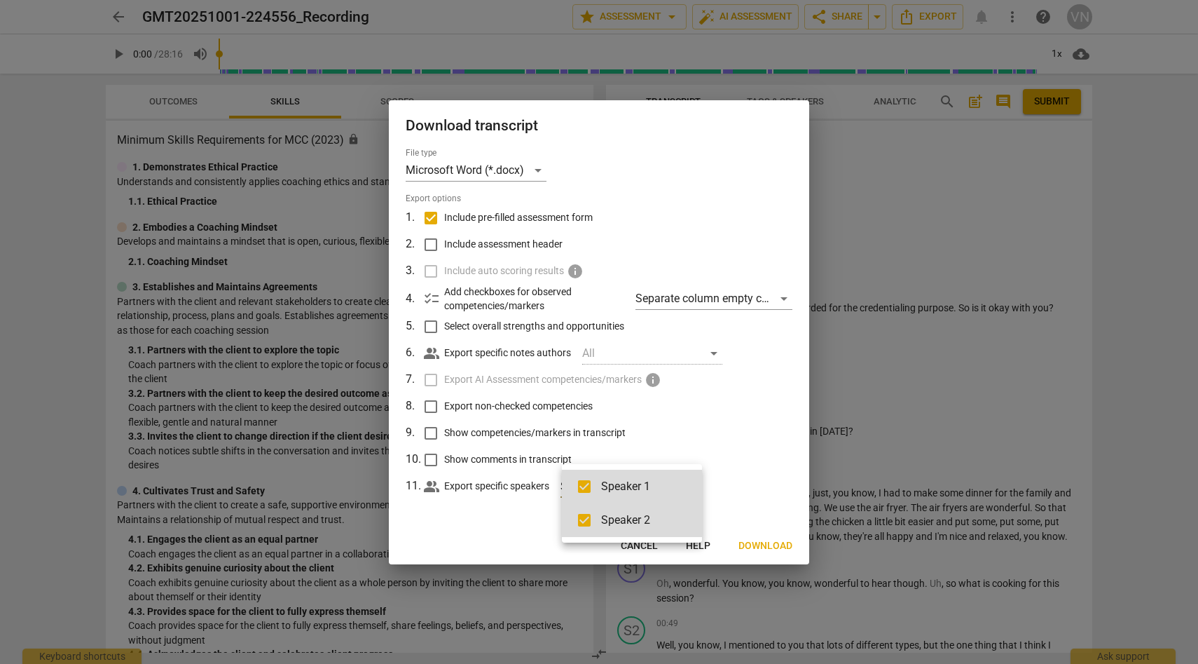
click at [739, 466] on div at bounding box center [599, 332] width 1198 height 664
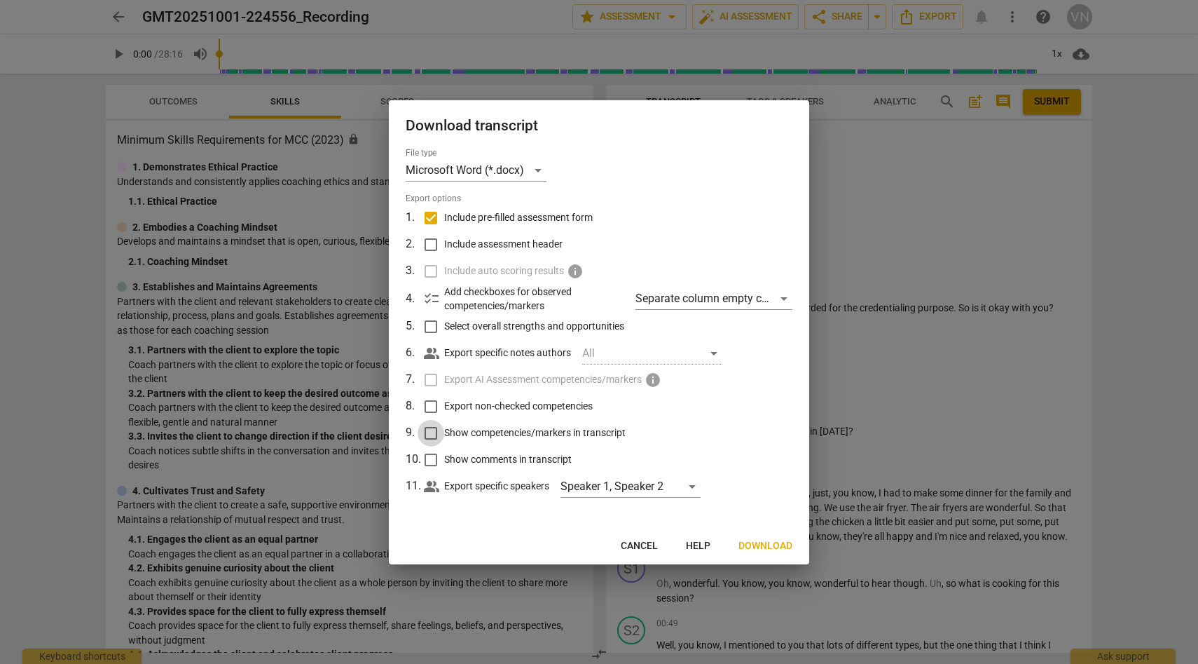
click at [442, 435] on input "Show competencies/markers in transcript" at bounding box center [431, 433] width 27 height 27
checkbox input "true"
click at [754, 542] on span "Download" at bounding box center [766, 546] width 54 height 14
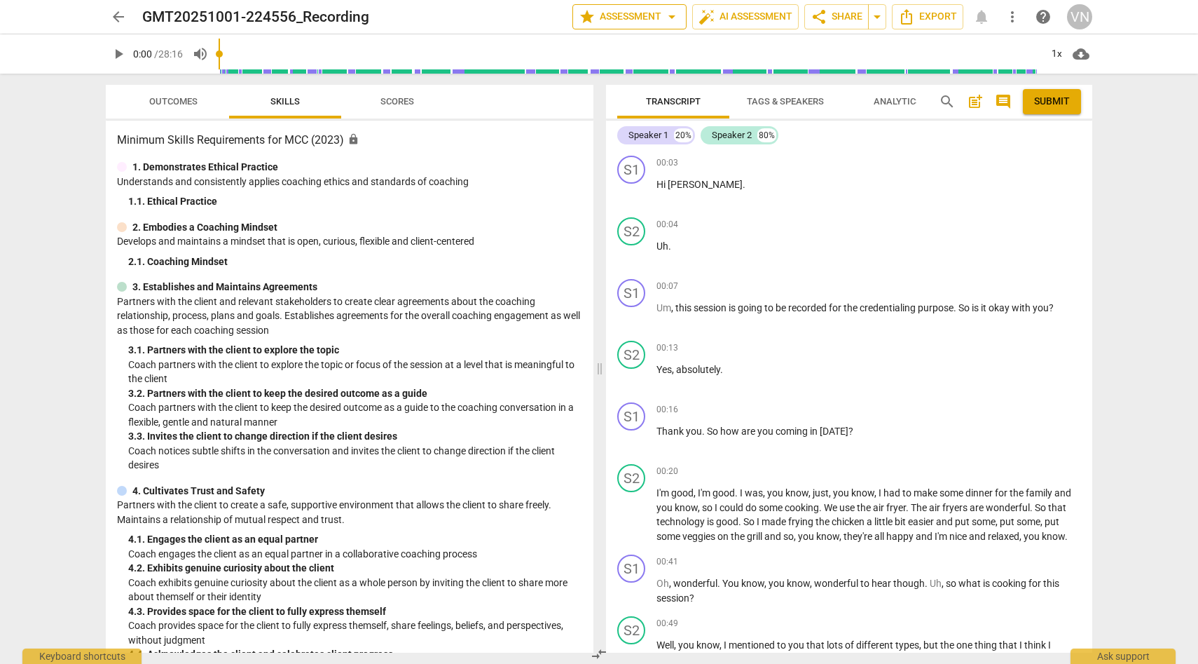
click at [655, 15] on span "star Assessment arrow_drop_down" at bounding box center [630, 16] width 102 height 17
click at [745, 20] on div at bounding box center [599, 332] width 1198 height 664
click at [745, 20] on span "auto_fix_high AI Assessment" at bounding box center [746, 16] width 94 height 17
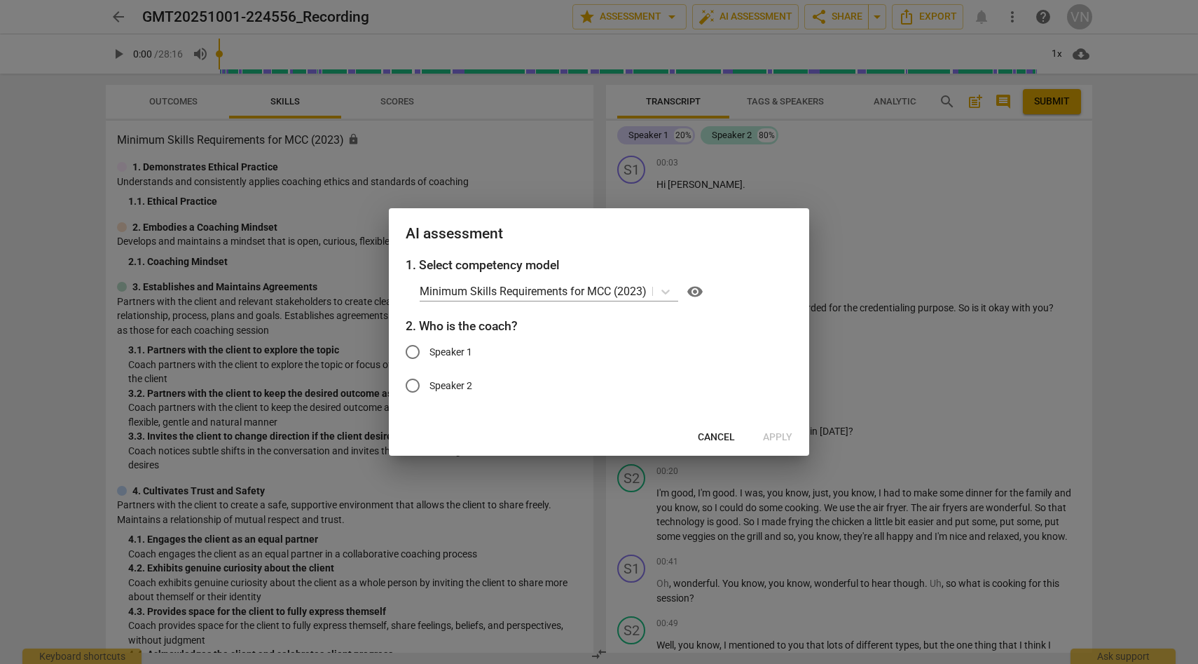
click at [458, 356] on span "Speaker 1" at bounding box center [451, 352] width 43 height 15
click at [430, 356] on input "Speaker 1" at bounding box center [413, 352] width 34 height 34
radio input "true"
click at [786, 437] on span "Apply" at bounding box center [777, 437] width 29 height 14
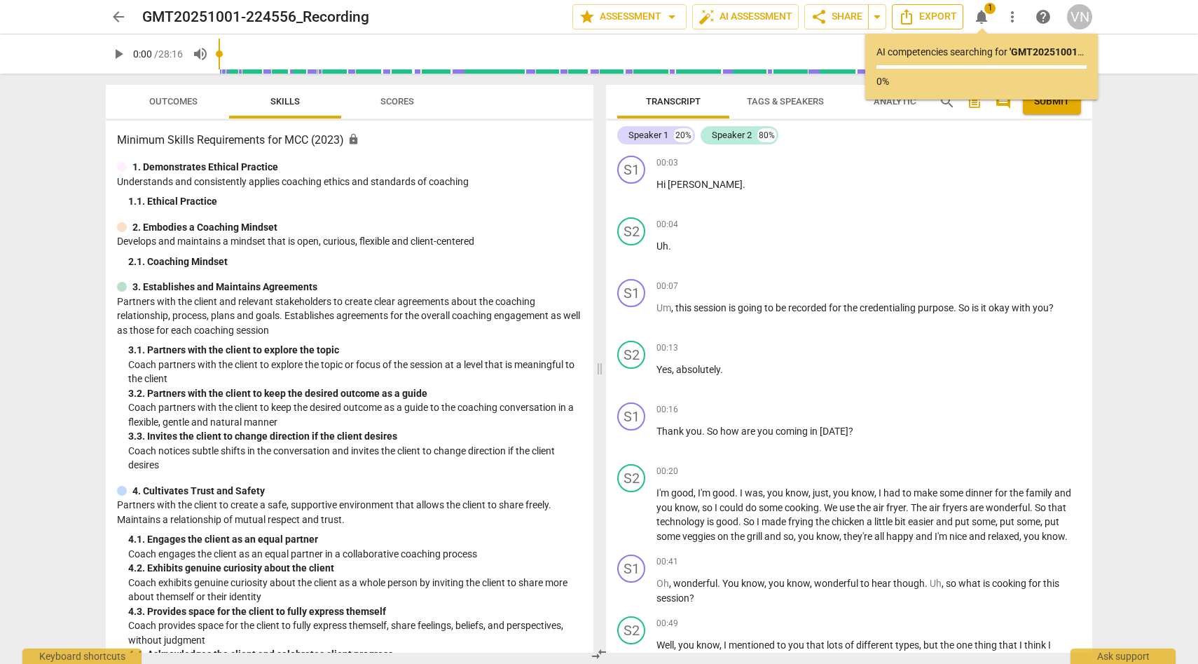
click at [915, 20] on icon "Export" at bounding box center [906, 16] width 17 height 17
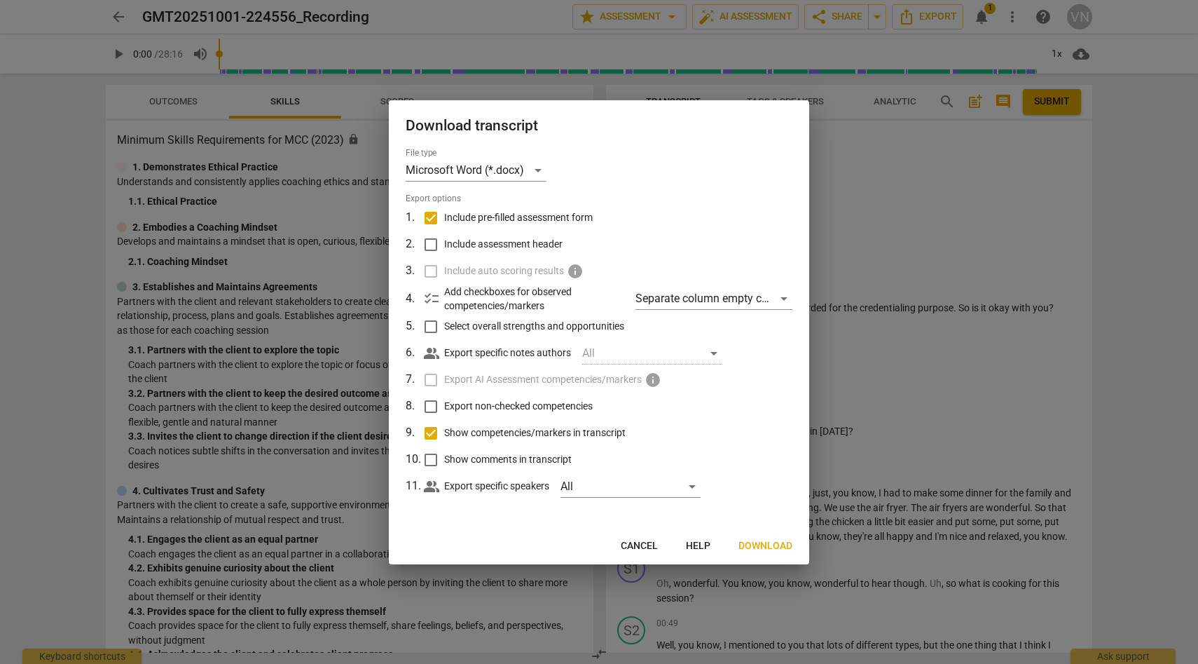
click at [430, 439] on input "Show competencies/markers in transcript" at bounding box center [431, 433] width 27 height 27
checkbox input "false"
click at [777, 543] on span "Download" at bounding box center [766, 546] width 54 height 14
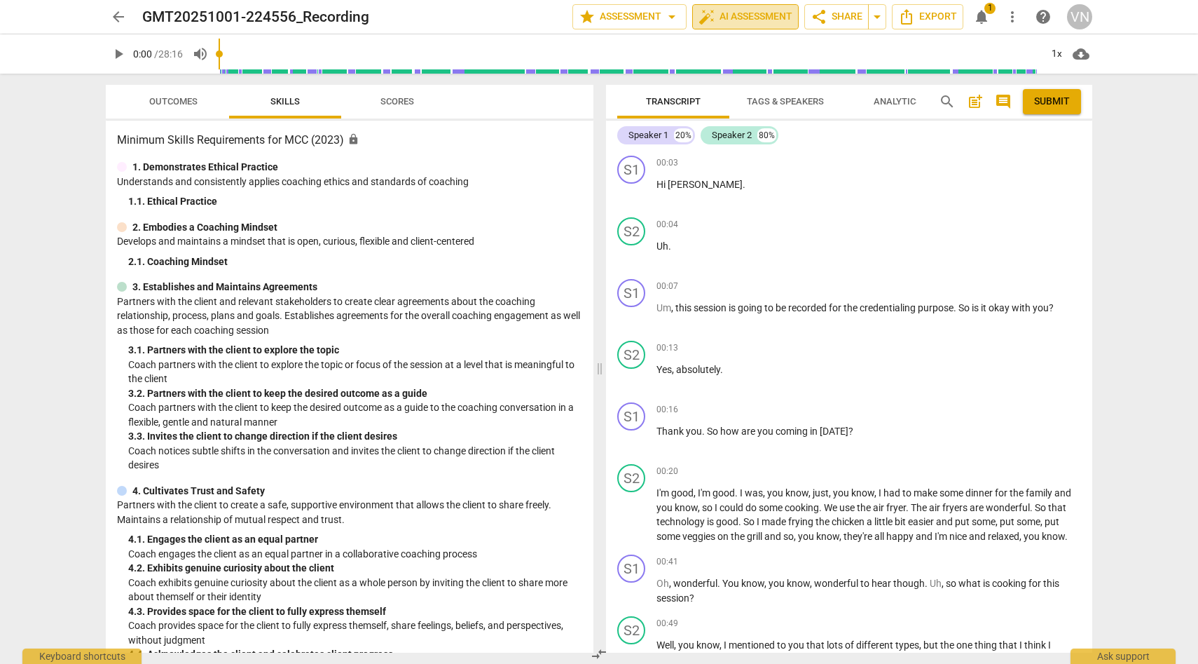
click at [763, 14] on span "auto_fix_high AI Assessment" at bounding box center [746, 16] width 94 height 17
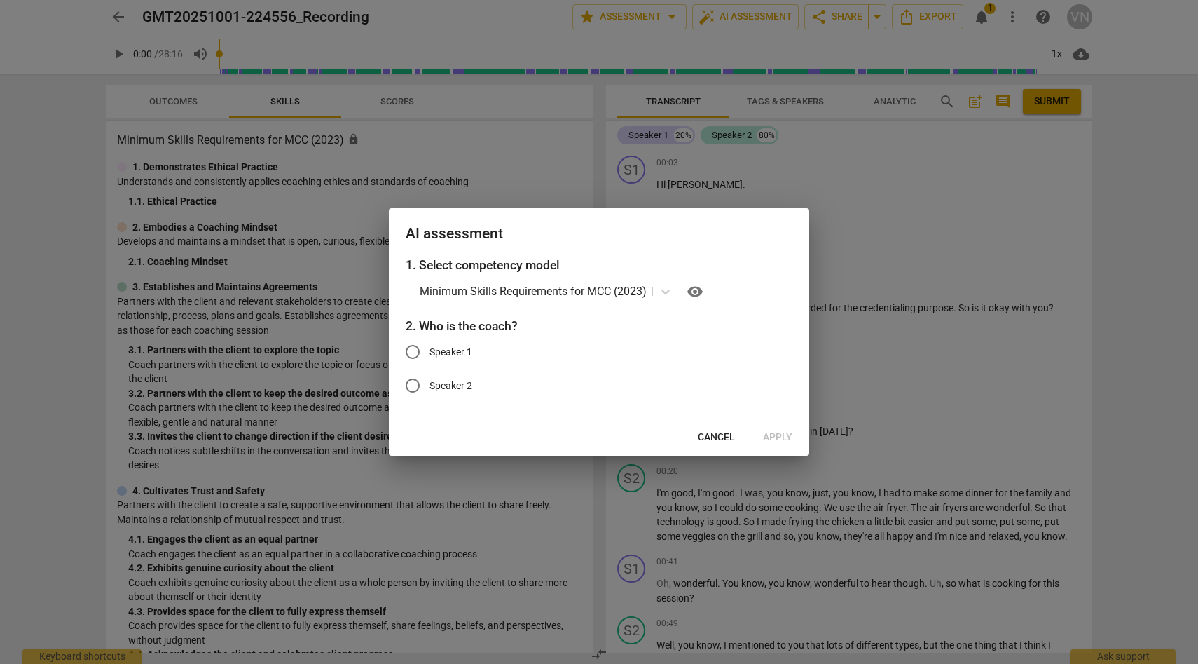
click at [462, 350] on span "Speaker 1" at bounding box center [451, 352] width 43 height 15
click at [430, 350] on input "Speaker 1" at bounding box center [413, 352] width 34 height 34
radio input "true"
click at [780, 434] on span "Apply" at bounding box center [777, 437] width 29 height 14
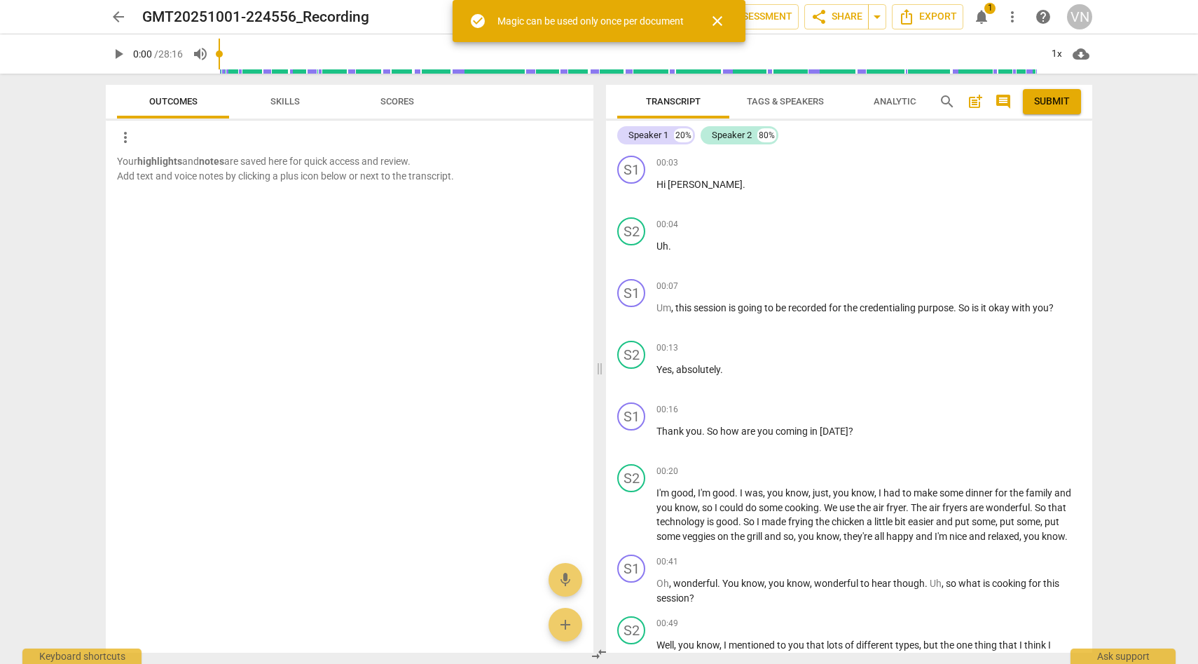
click at [723, 20] on span "close" at bounding box center [717, 21] width 17 height 17
